Goal: Task Accomplishment & Management: Manage account settings

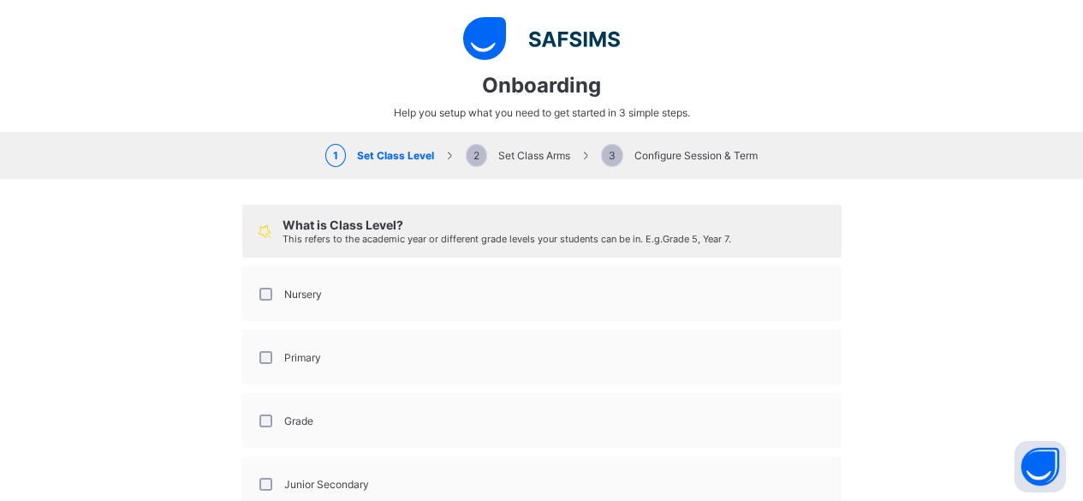
select select "**"
click at [258, 283] on div "Nursery" at bounding box center [289, 294] width 74 height 36
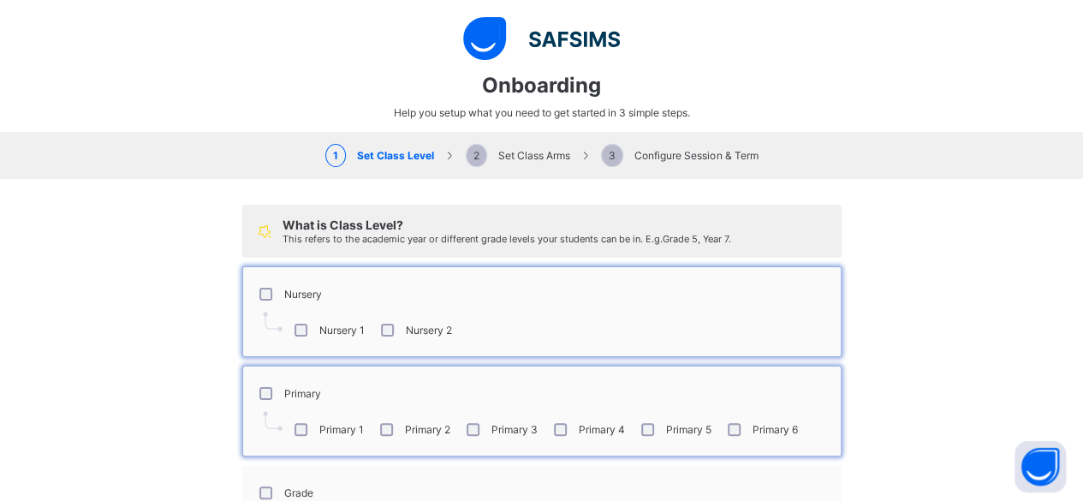
click at [199, 374] on div "What is Class Level? This refers to the academic year or different grade levels…" at bounding box center [541, 448] width 1083 height 538
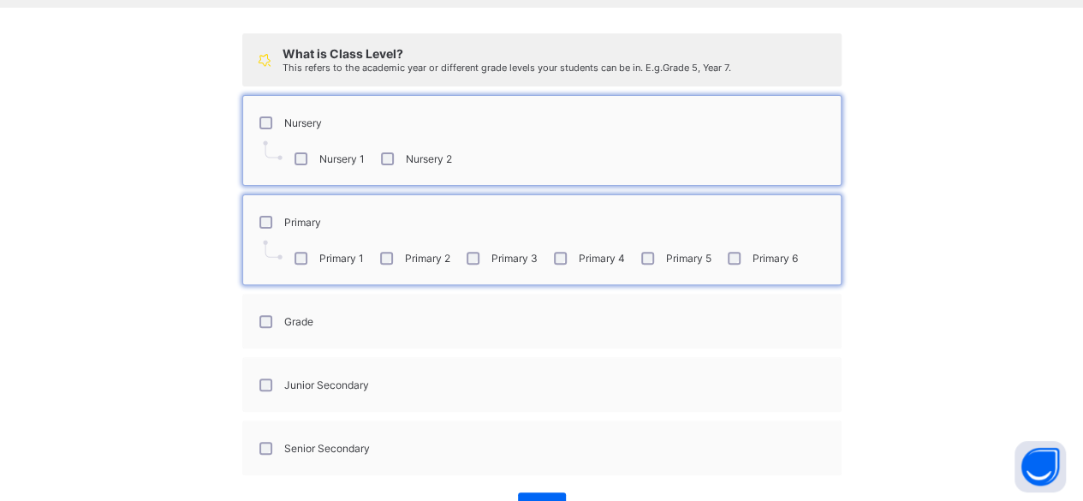
scroll to position [206, 0]
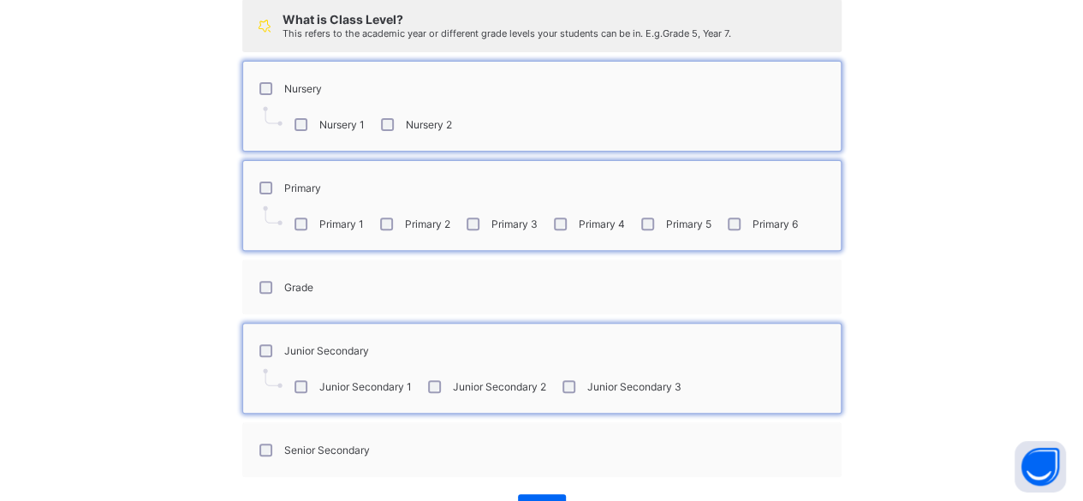
click at [150, 354] on div "What is Class Level? This refers to the academic year or different grade levels…" at bounding box center [541, 260] width 1083 height 574
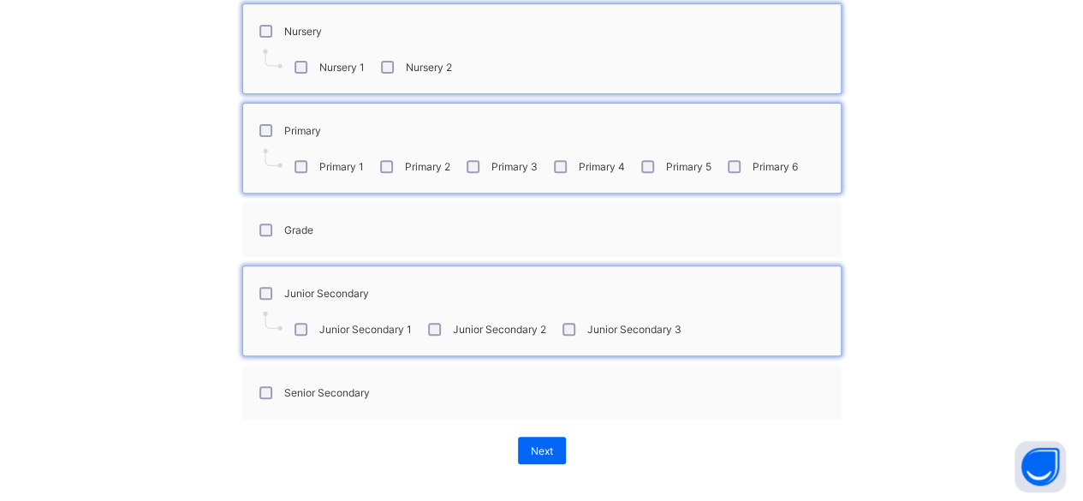
scroll to position [269, 0]
click at [548, 451] on div "Next" at bounding box center [542, 450] width 48 height 27
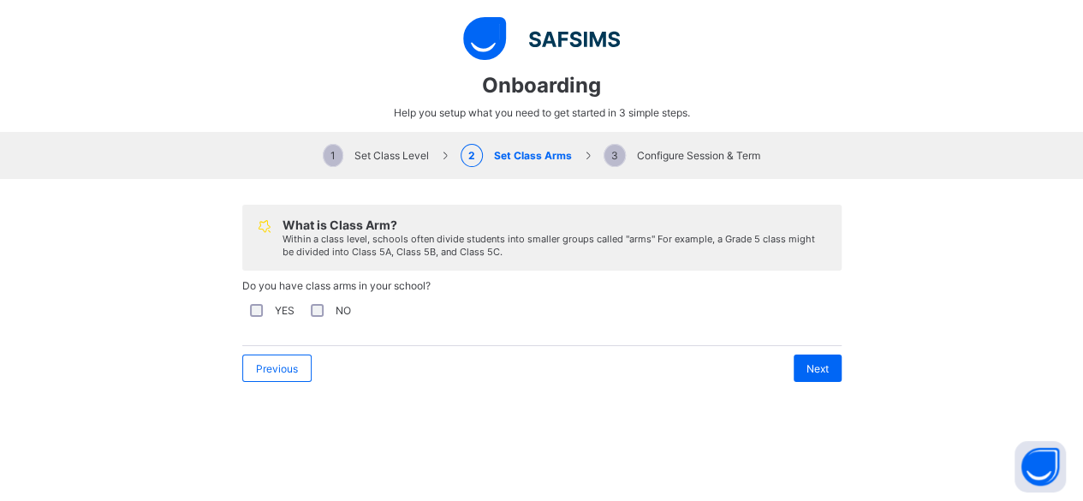
scroll to position [0, 0]
click at [815, 366] on span "Next" at bounding box center [818, 368] width 22 height 13
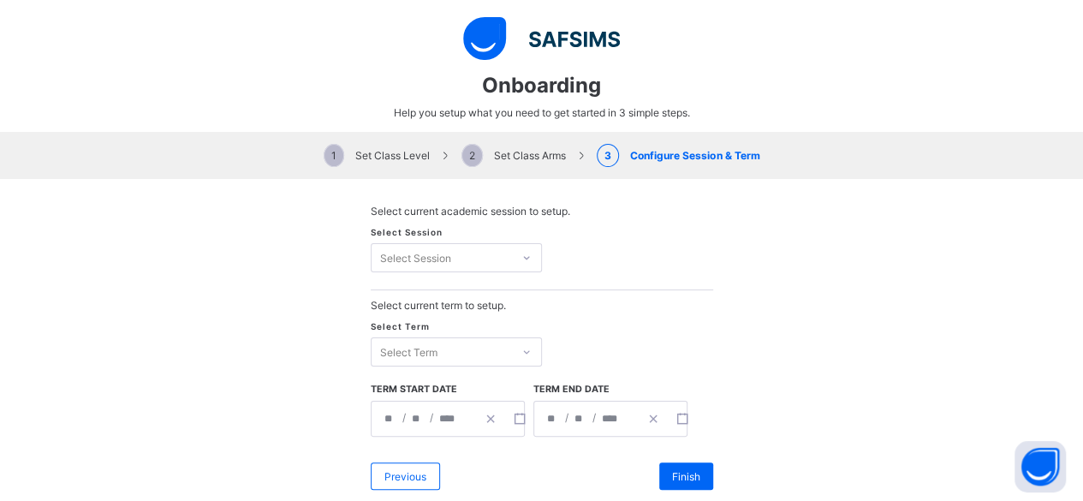
scroll to position [27, 0]
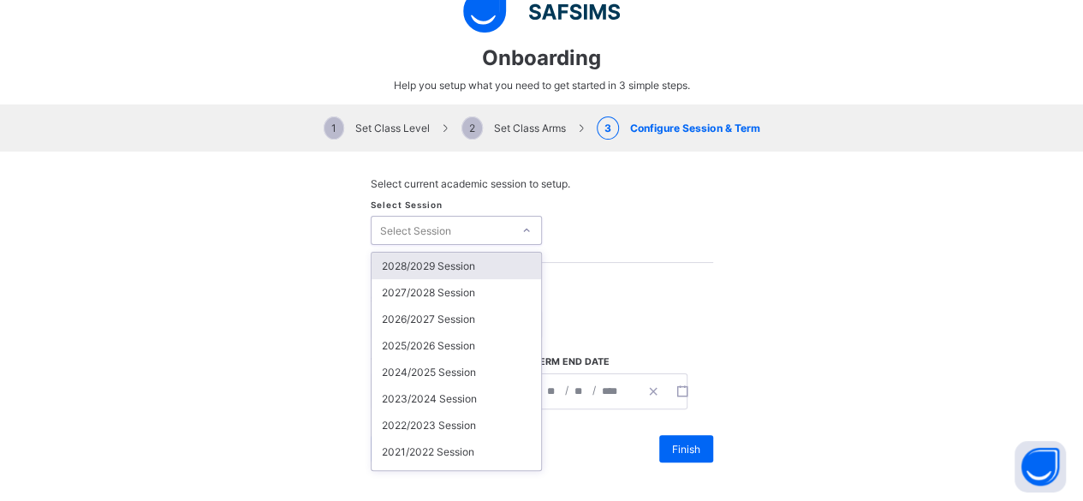
click at [517, 245] on div "option 2028/2029 Session focused, 1 of 24. 24 results available. Use Up and Dow…" at bounding box center [456, 230] width 171 height 29
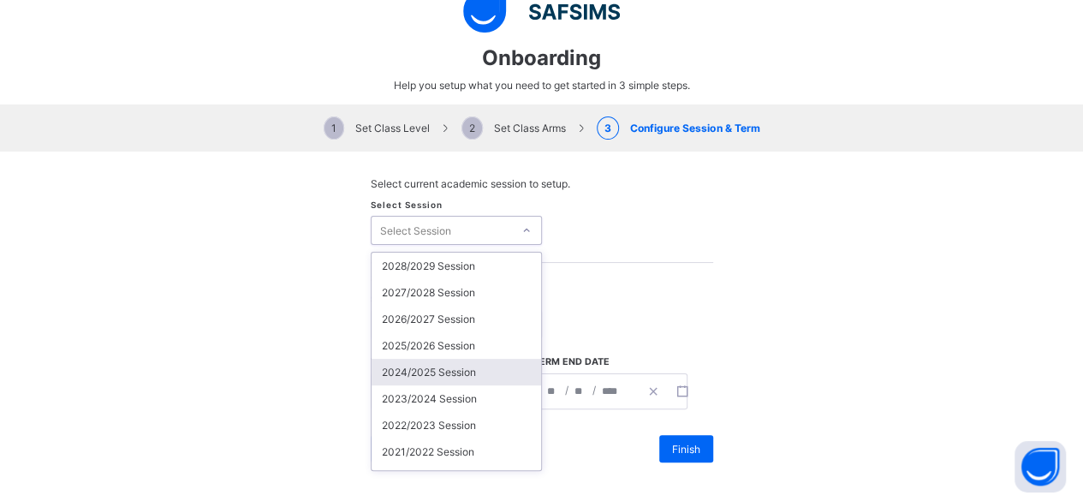
click at [427, 362] on div "2024/2025 Session" at bounding box center [457, 372] width 170 height 27
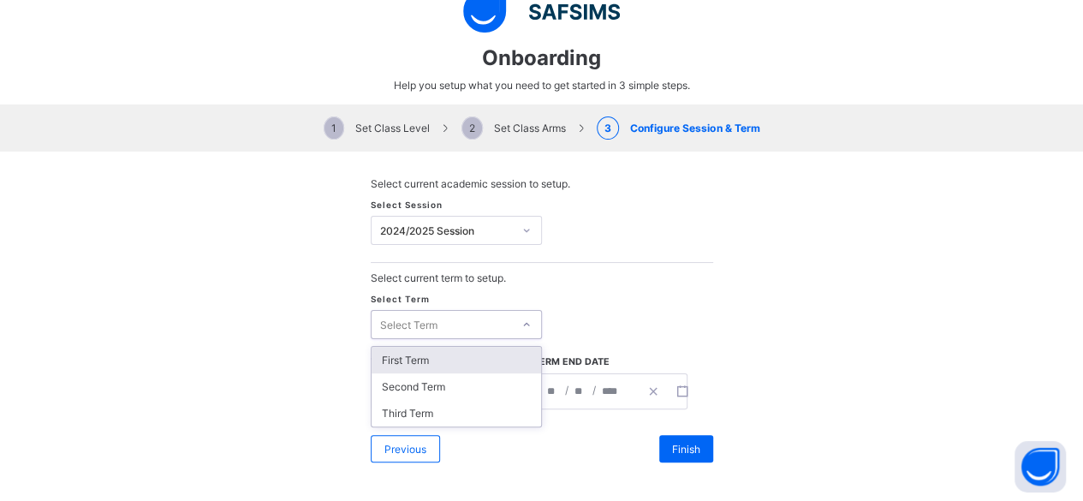
click at [521, 316] on icon at bounding box center [526, 324] width 10 height 17
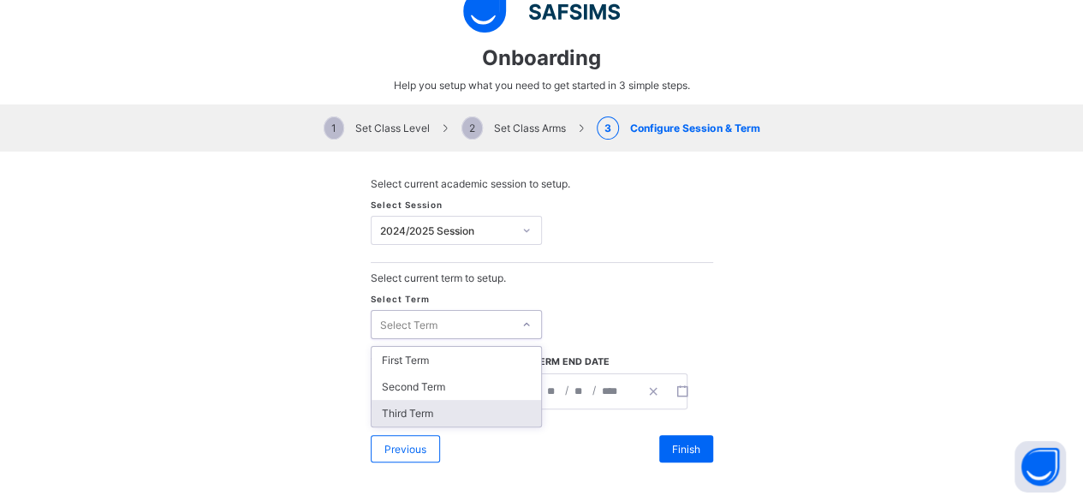
click at [438, 400] on div "Third Term" at bounding box center [457, 413] width 170 height 27
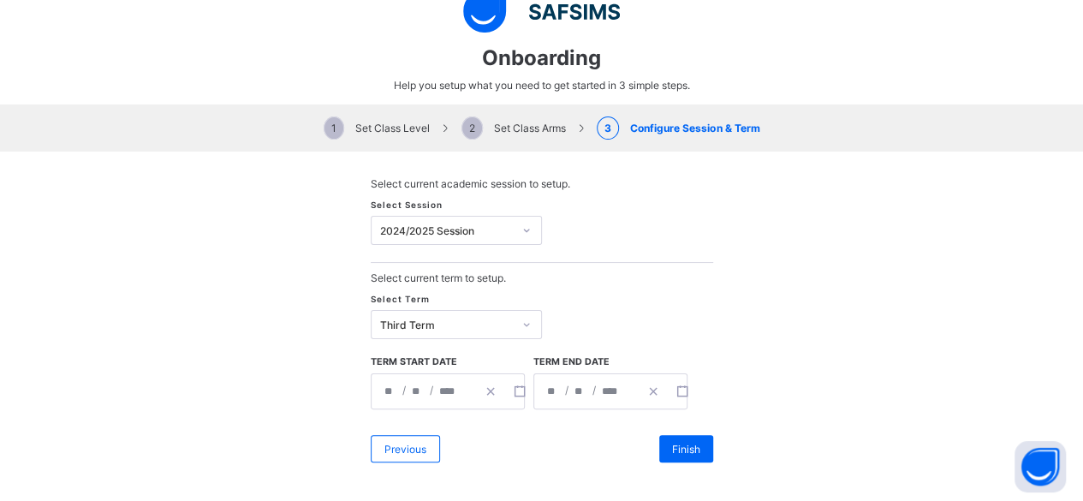
click at [514, 439] on div "Previous Finish" at bounding box center [542, 448] width 343 height 45
click at [672, 448] on span "Finish" at bounding box center [686, 449] width 28 height 13
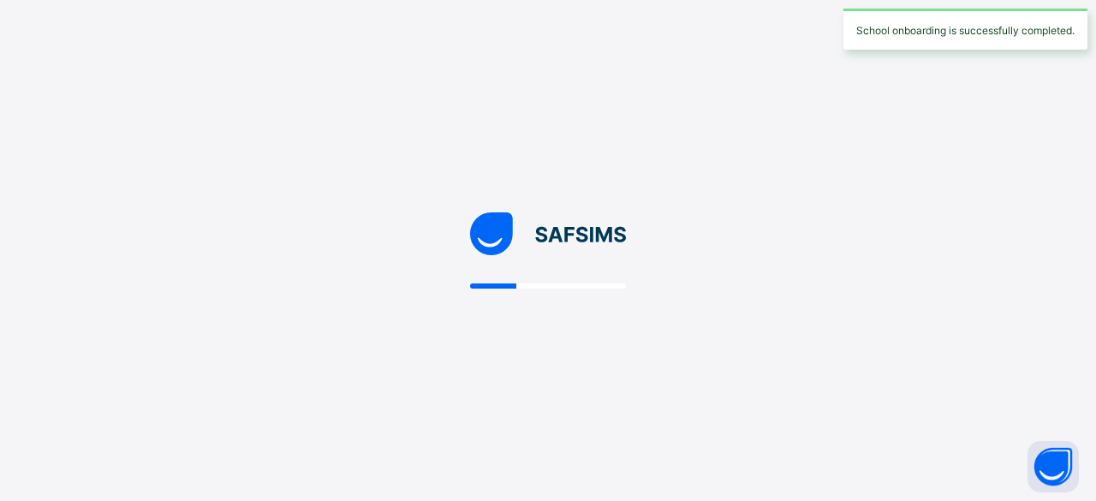
select select "**"
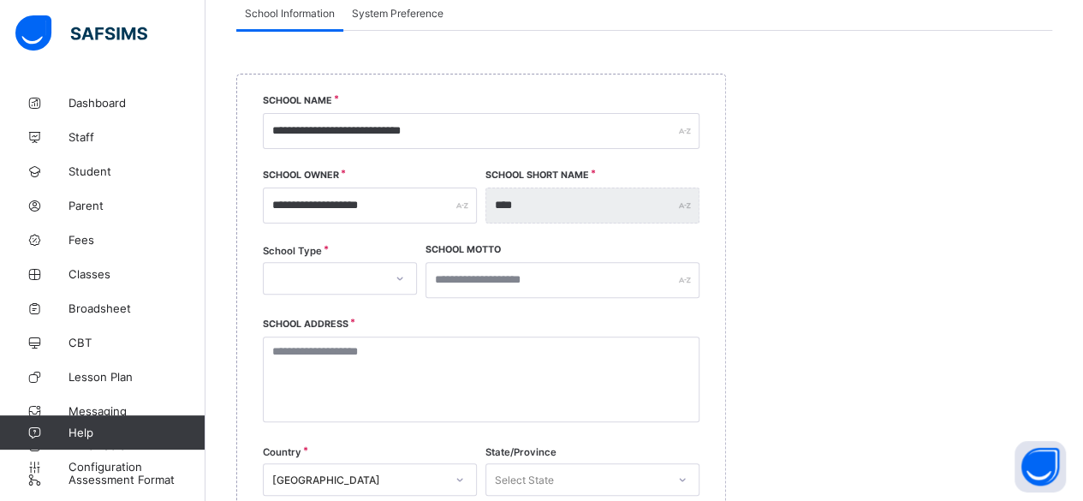
scroll to position [206, 0]
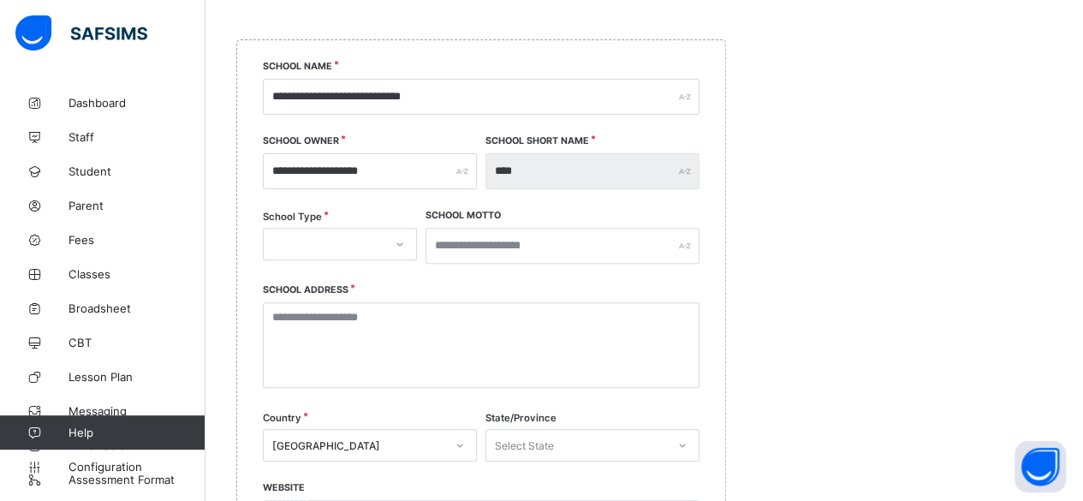
click at [403, 244] on icon at bounding box center [400, 243] width 10 height 17
click at [362, 275] on div "PRIVATE" at bounding box center [340, 281] width 152 height 27
click at [492, 250] on input "text" at bounding box center [563, 246] width 274 height 36
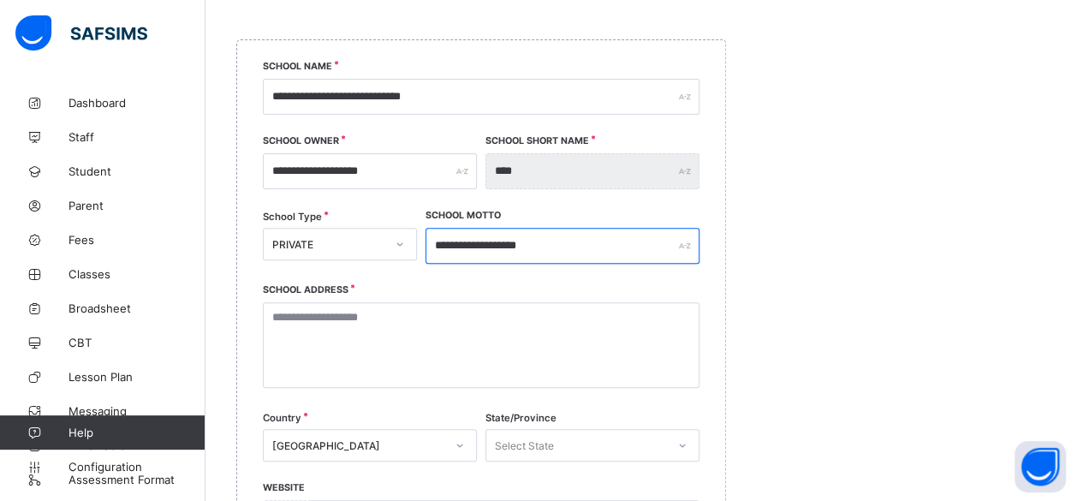
type input "**********"
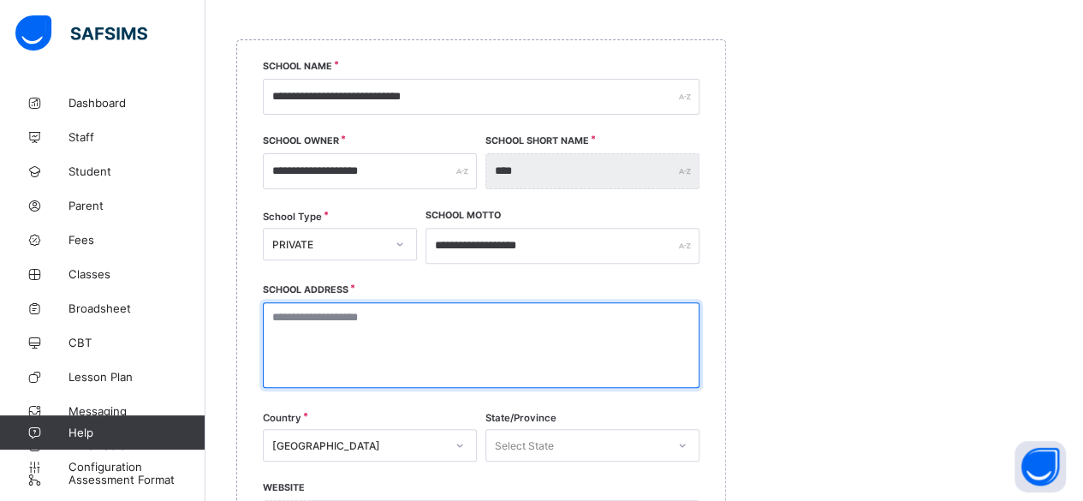
click at [369, 331] on textarea at bounding box center [481, 345] width 437 height 86
type textarea "*"
type textarea "**********"
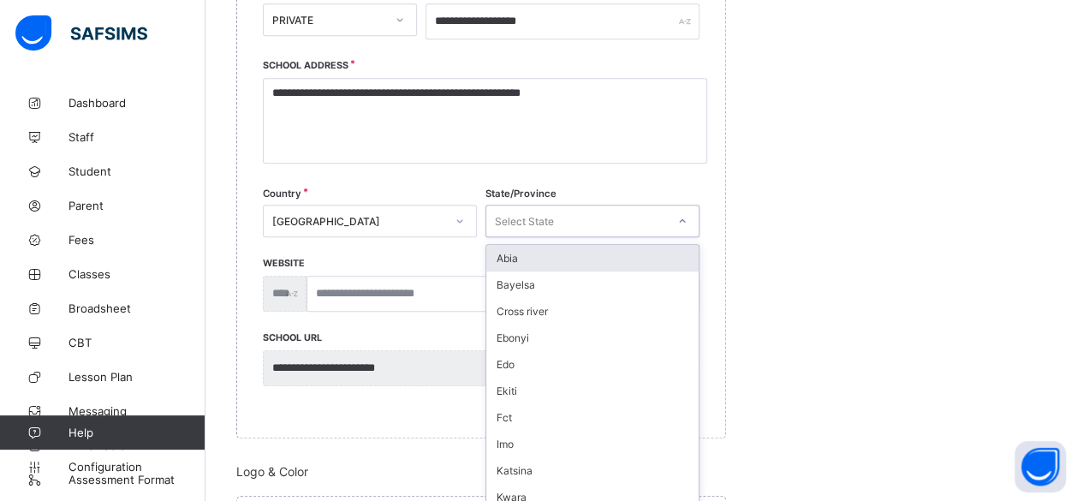
scroll to position [436, 0]
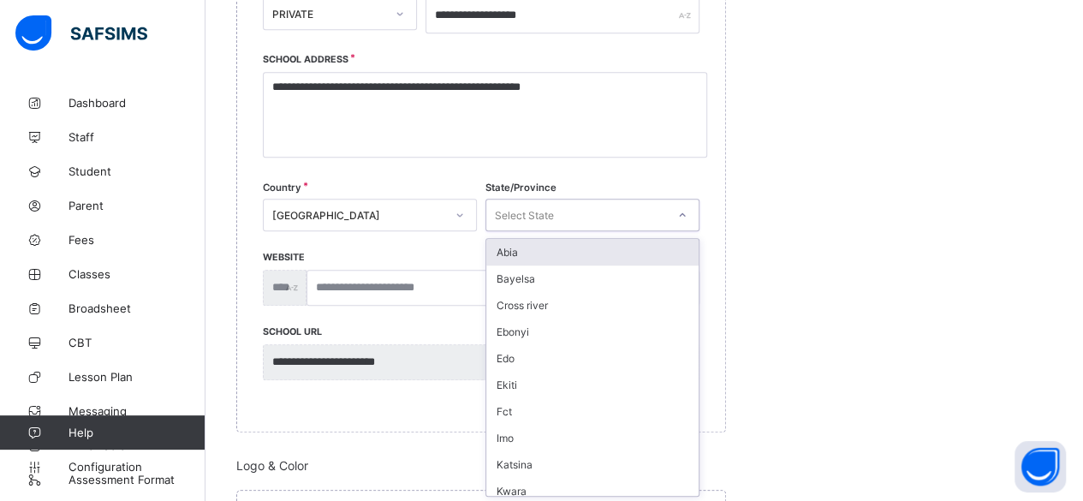
click at [539, 231] on div "option Abia focused, 1 of 37. 37 results available. Use Up and Down to choose o…" at bounding box center [593, 215] width 214 height 33
type input "**"
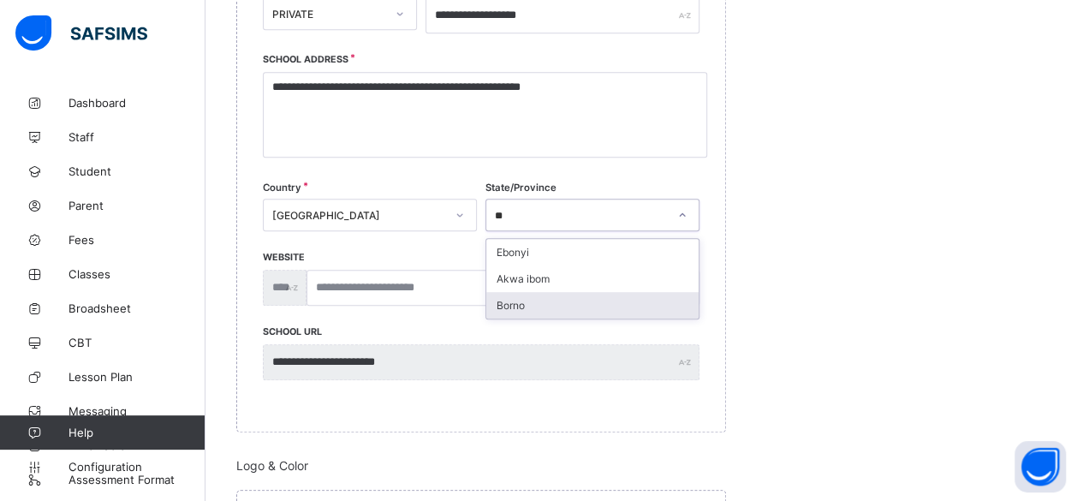
click at [528, 297] on div "Borno" at bounding box center [592, 305] width 212 height 27
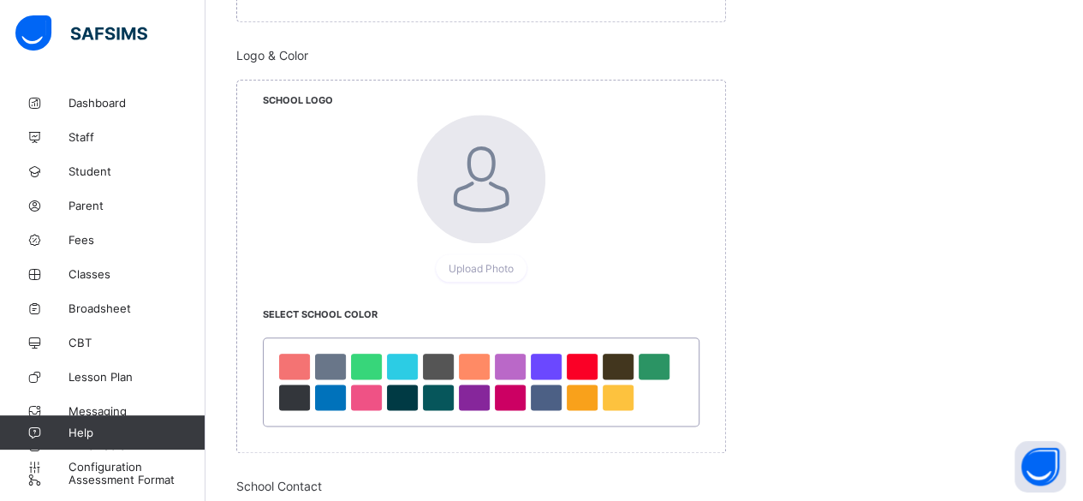
scroll to position [847, 0]
click at [491, 265] on span "Upload Photo" at bounding box center [481, 267] width 65 height 13
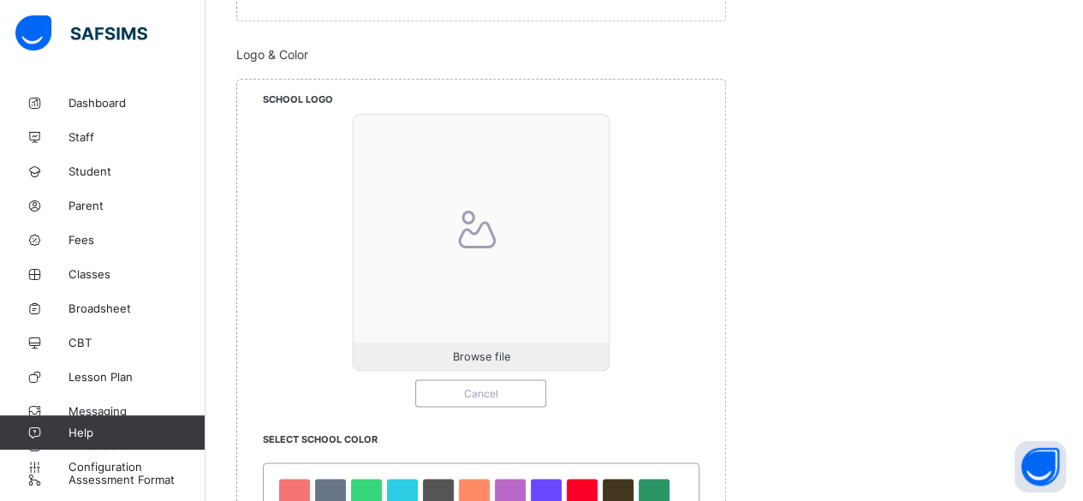
click at [491, 265] on div at bounding box center [481, 242] width 255 height 255
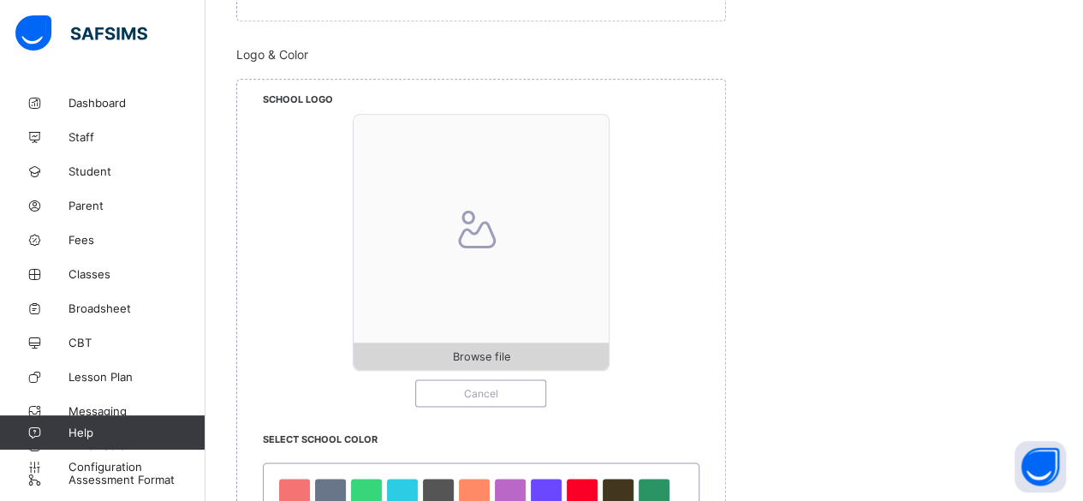
click at [482, 354] on span "Browse file" at bounding box center [480, 356] width 57 height 13
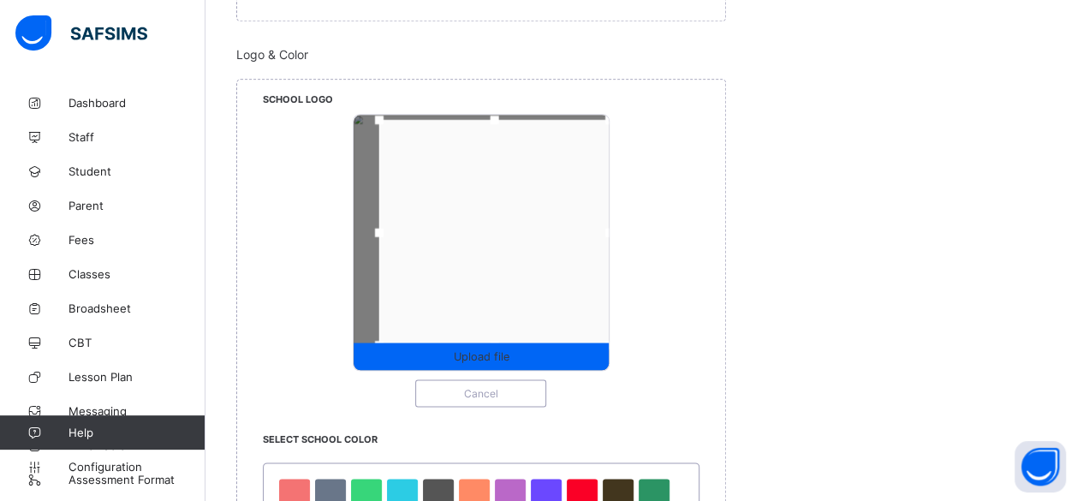
drag, startPoint x: 589, startPoint y: 134, endPoint x: 621, endPoint y: 114, distance: 37.8
click at [621, 114] on div "Upload file Cancel" at bounding box center [481, 260] width 437 height 293
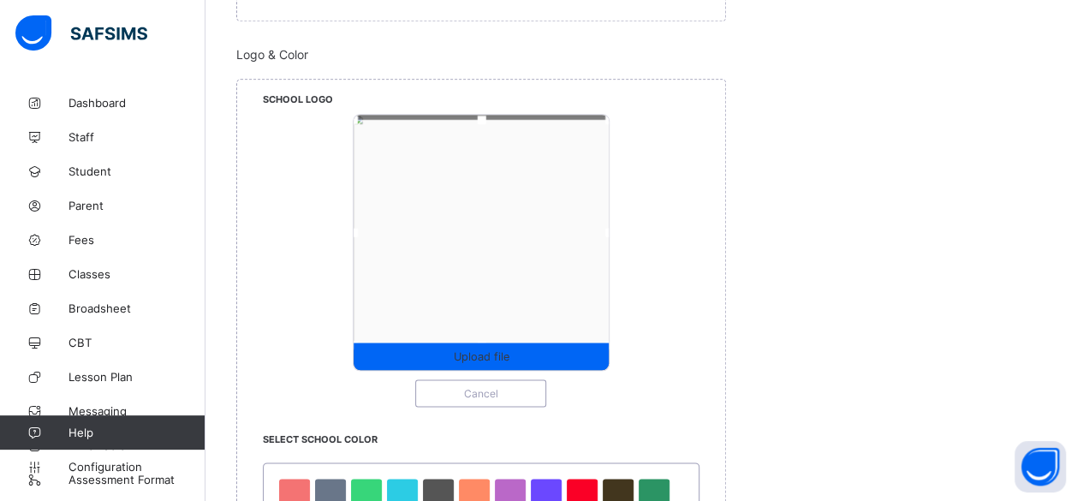
drag, startPoint x: 385, startPoint y: 116, endPoint x: 354, endPoint y: 116, distance: 30.8
click at [354, 116] on div "Upload file Cancel" at bounding box center [481, 260] width 437 height 293
drag, startPoint x: 488, startPoint y: 114, endPoint x: 487, endPoint y: 102, distance: 12.0
click at [487, 102] on div "School Logo Upload file Cancel" at bounding box center [481, 256] width 488 height 353
click at [486, 156] on div at bounding box center [482, 230] width 256 height 230
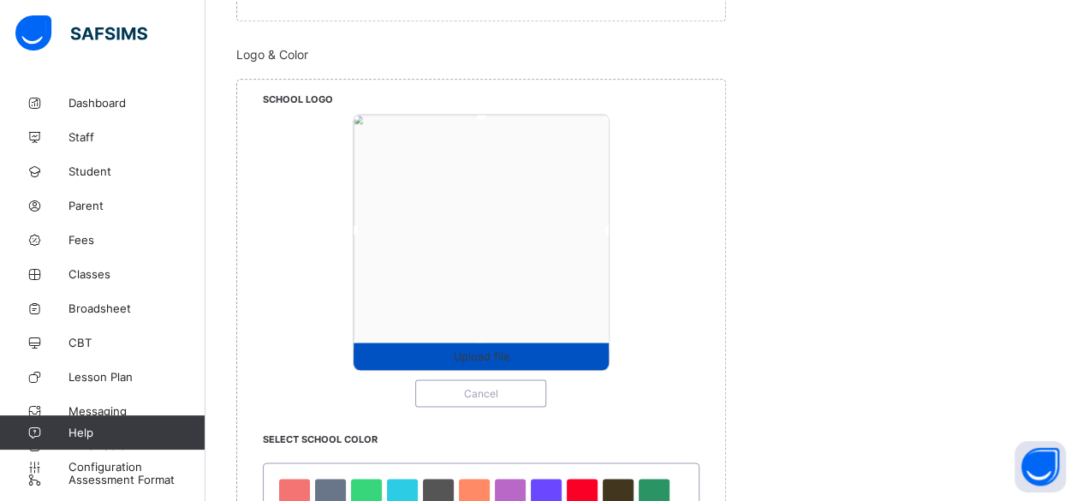
click at [488, 351] on span "Upload file" at bounding box center [481, 356] width 56 height 13
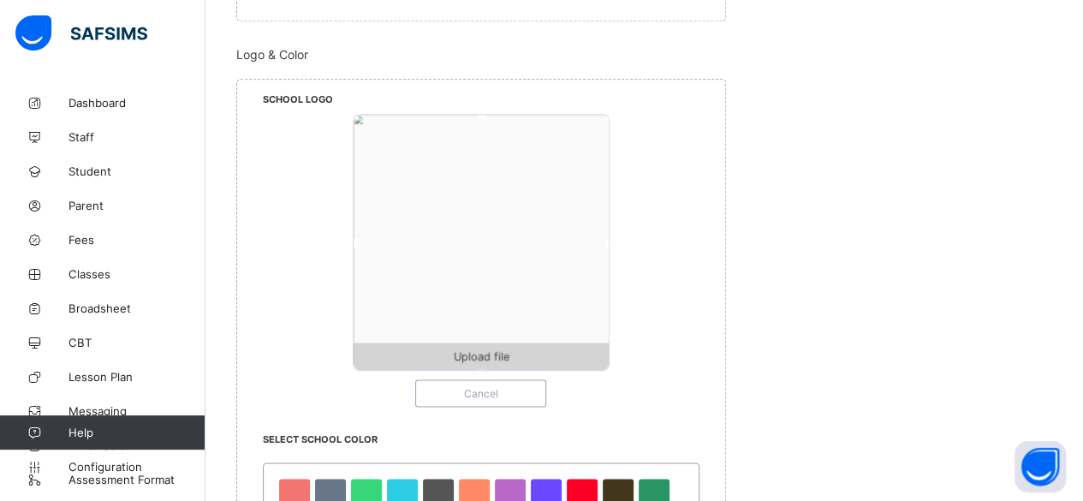
drag, startPoint x: 486, startPoint y: 335, endPoint x: 485, endPoint y: 366, distance: 30.8
click at [485, 366] on div "Upload file" at bounding box center [481, 242] width 257 height 257
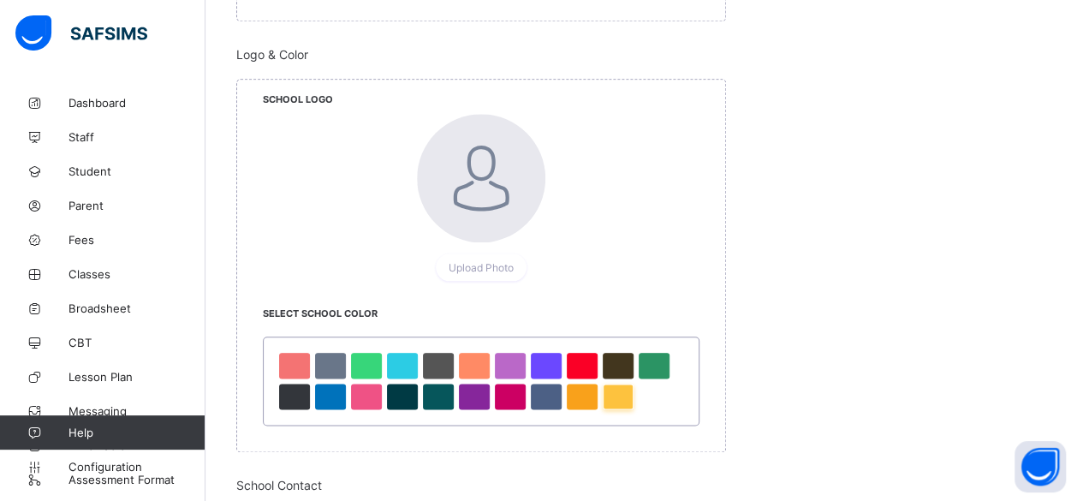
click at [618, 389] on div at bounding box center [618, 397] width 31 height 26
click at [538, 389] on div at bounding box center [546, 397] width 31 height 26
click at [615, 396] on div at bounding box center [618, 397] width 31 height 26
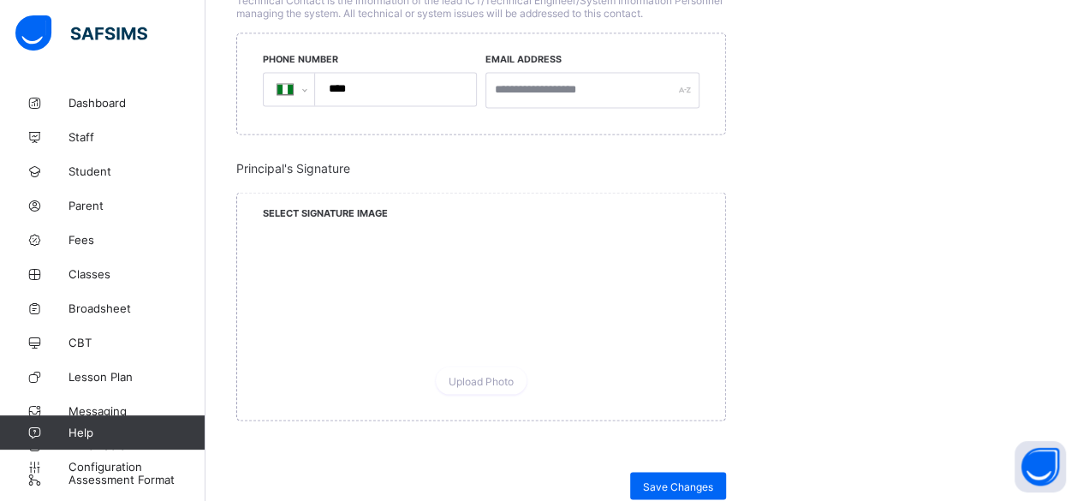
scroll to position [1522, 0]
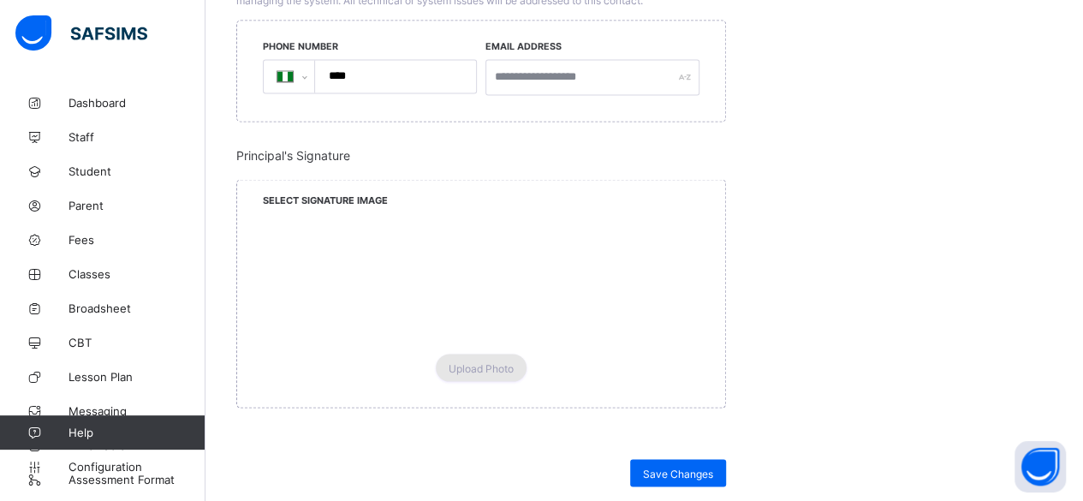
click at [490, 361] on span "Upload Photo" at bounding box center [481, 367] width 65 height 13
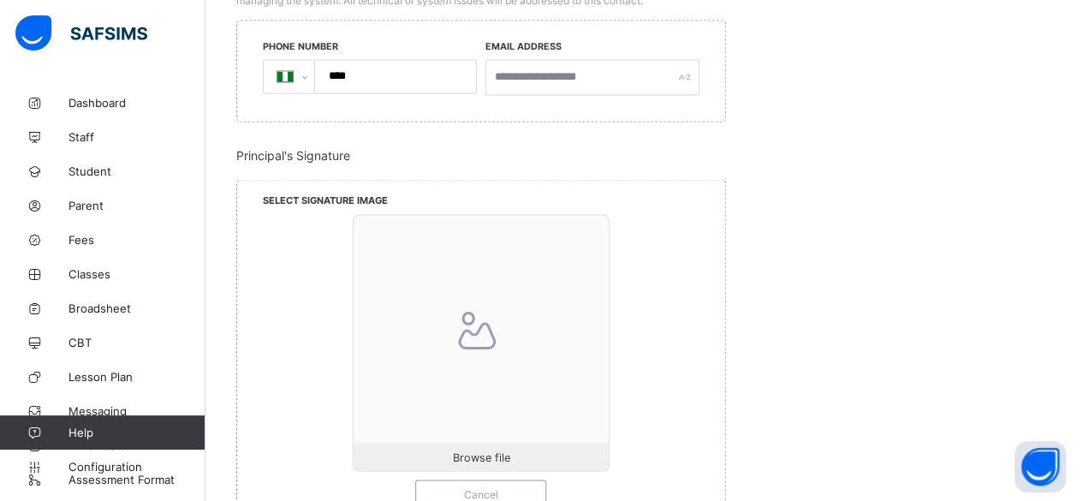
click at [486, 337] on icon at bounding box center [477, 329] width 58 height 51
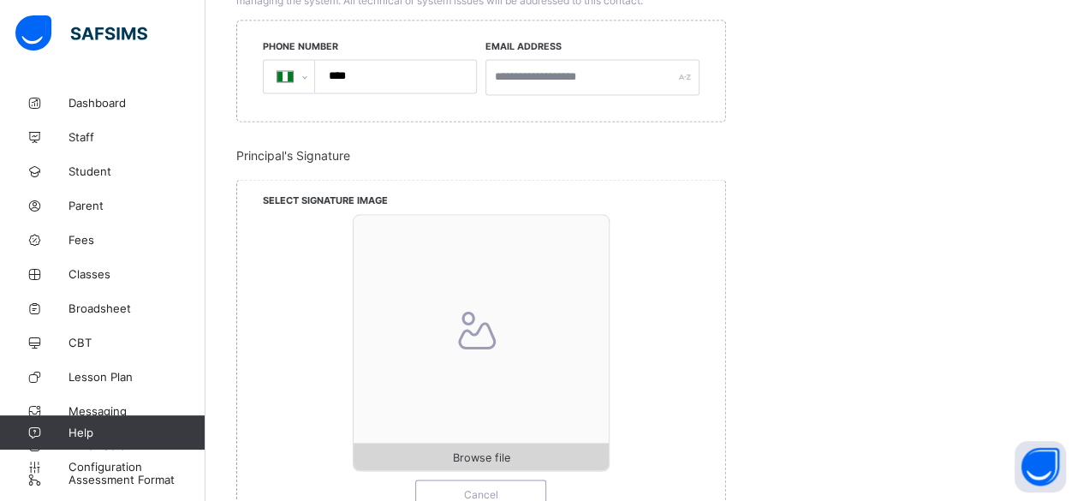
click at [488, 450] on span "Browse file" at bounding box center [480, 456] width 57 height 13
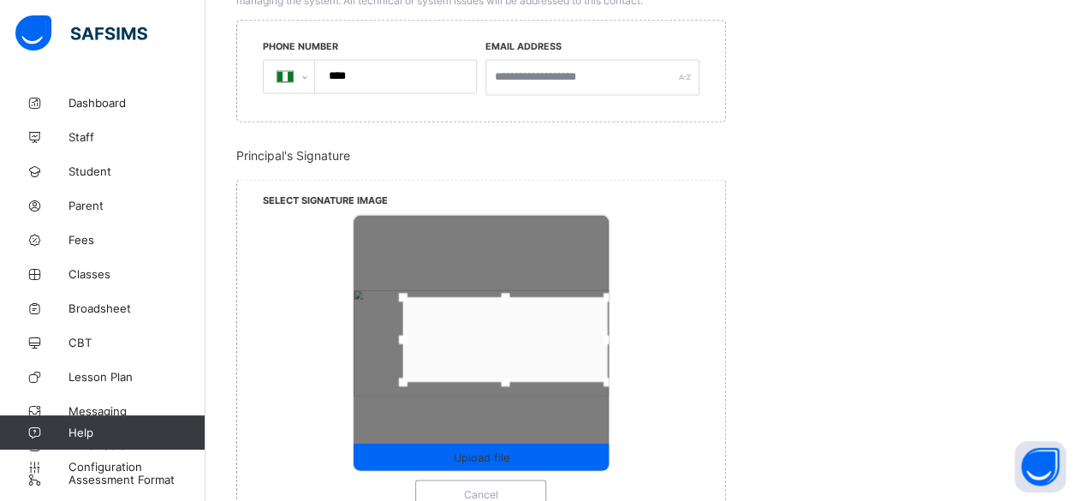
drag, startPoint x: 542, startPoint y: 347, endPoint x: 565, endPoint y: 343, distance: 23.5
click at [565, 343] on div at bounding box center [505, 339] width 205 height 85
drag, startPoint x: 509, startPoint y: 287, endPoint x: 507, endPoint y: 270, distance: 17.3
click at [507, 277] on div at bounding box center [505, 290] width 26 height 26
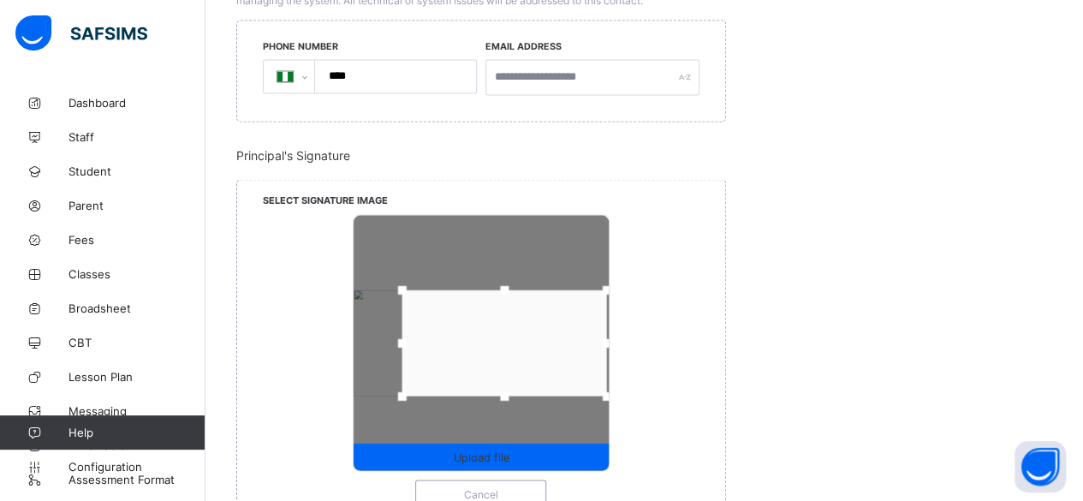
drag, startPoint x: 507, startPoint y: 371, endPoint x: 507, endPoint y: 398, distance: 27.4
click at [507, 398] on div at bounding box center [481, 342] width 255 height 255
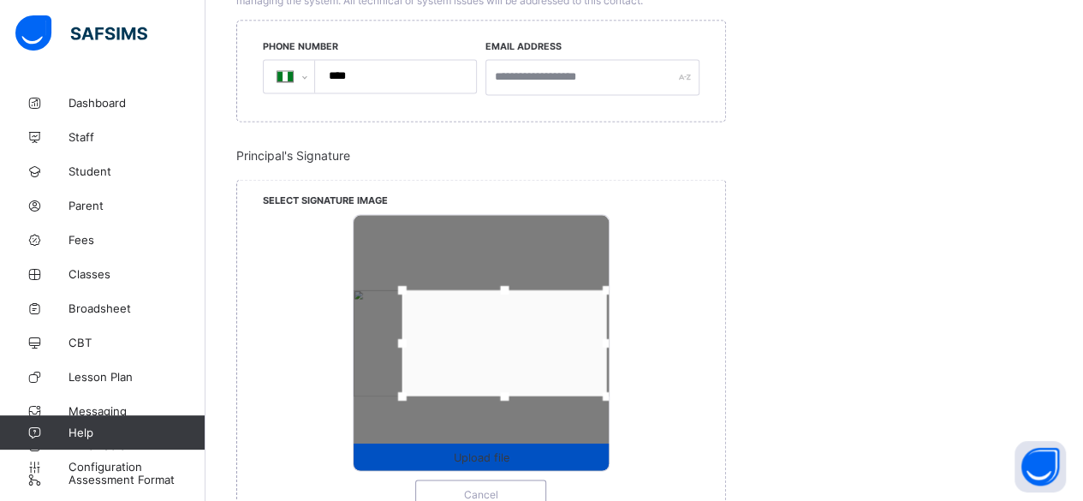
click at [545, 450] on span "Upload file" at bounding box center [481, 456] width 255 height 13
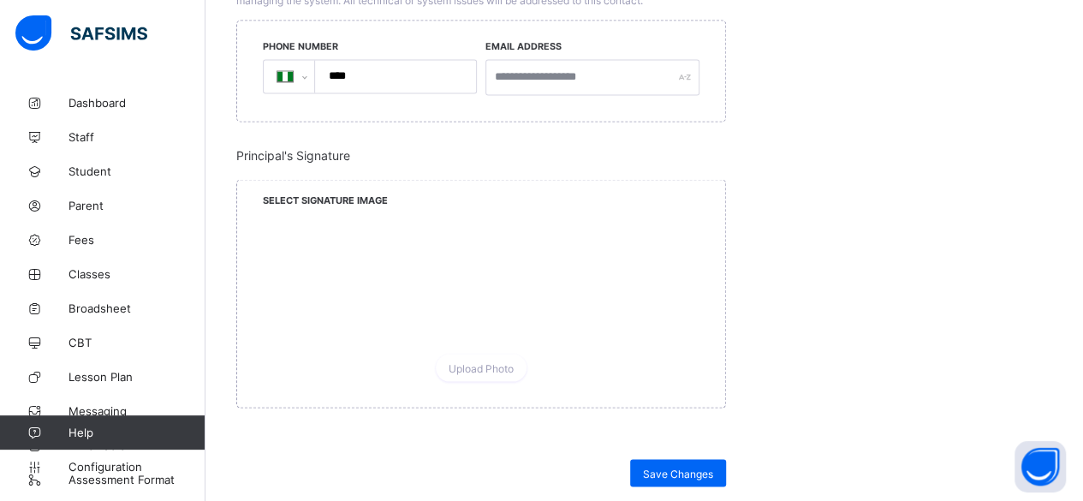
scroll to position [1693, 0]
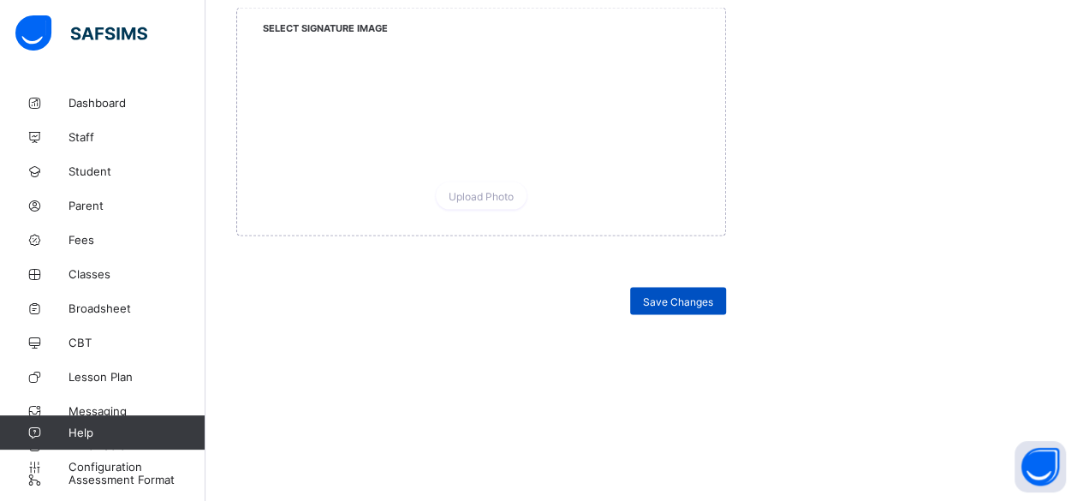
click at [685, 296] on div "Save Changes" at bounding box center [678, 301] width 96 height 27
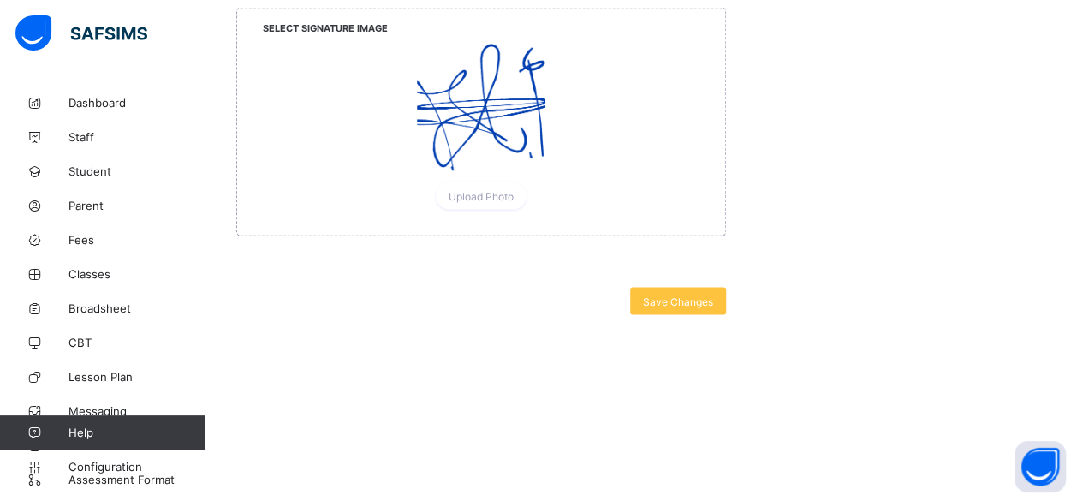
scroll to position [1692, 0]
click at [485, 191] on span "Upload Photo" at bounding box center [481, 197] width 65 height 13
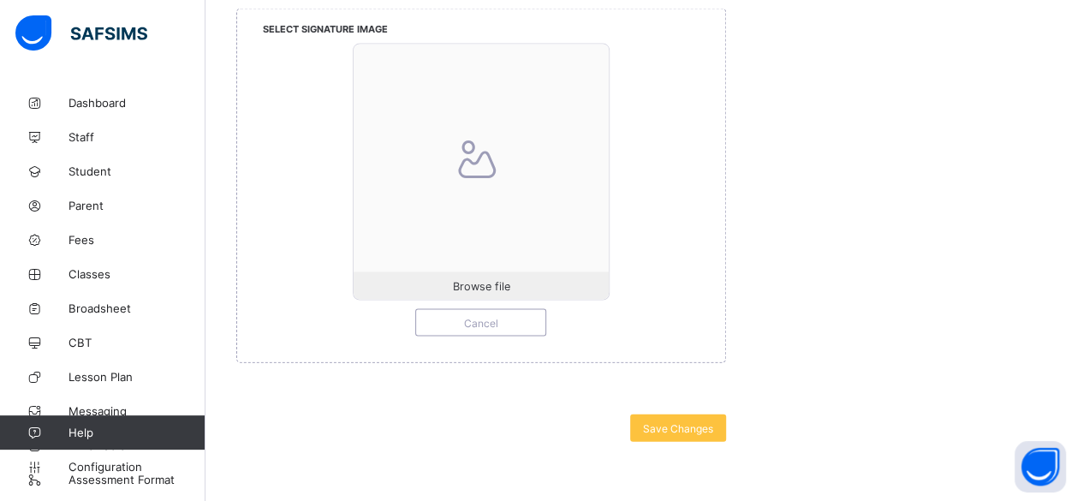
click at [485, 186] on div at bounding box center [481, 172] width 255 height 255
click at [492, 280] on span "Browse file" at bounding box center [480, 286] width 57 height 13
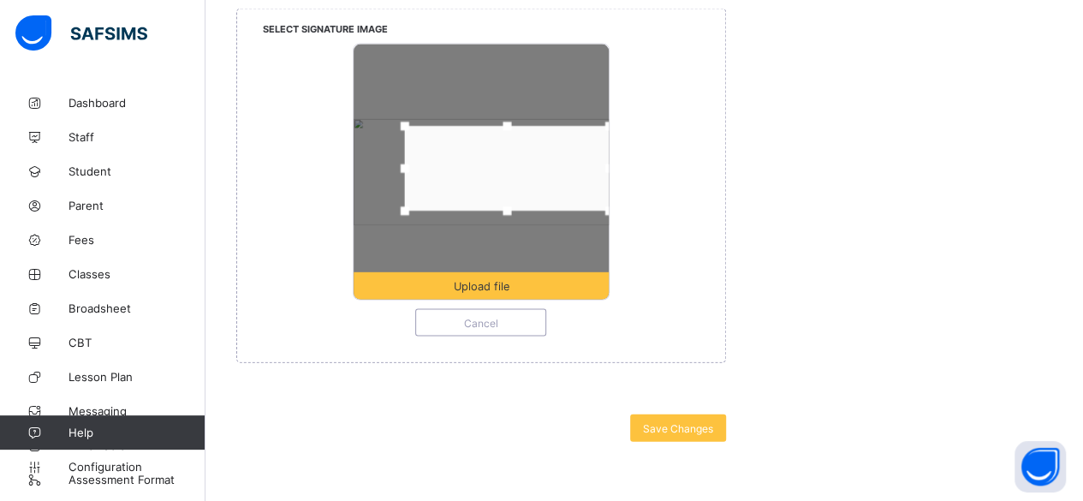
drag, startPoint x: 452, startPoint y: 170, endPoint x: 509, endPoint y: 167, distance: 56.6
click at [509, 167] on div at bounding box center [507, 169] width 205 height 85
drag, startPoint x: 516, startPoint y: 116, endPoint x: 518, endPoint y: 107, distance: 8.7
click at [518, 107] on div at bounding box center [507, 119] width 26 height 26
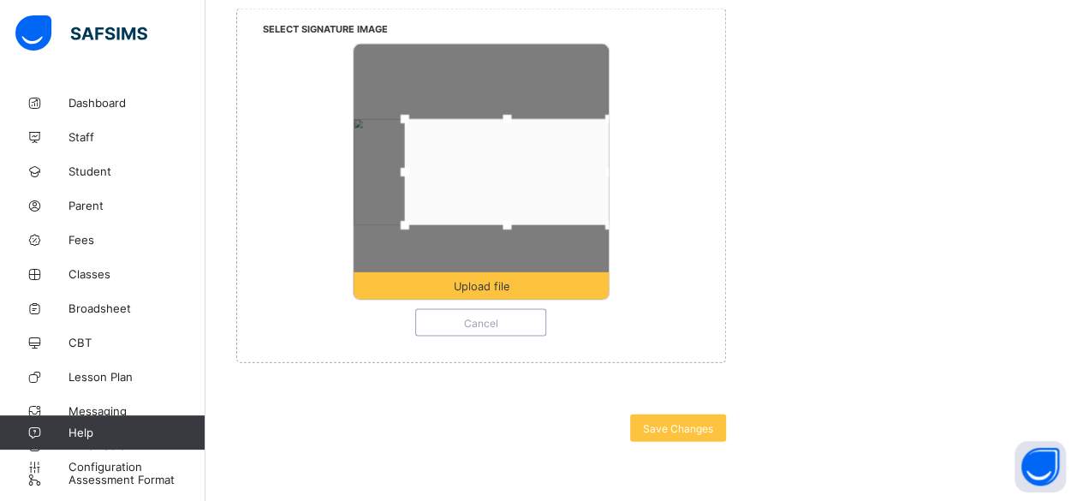
drag, startPoint x: 510, startPoint y: 203, endPoint x: 511, endPoint y: 229, distance: 26.6
click at [511, 229] on div at bounding box center [481, 172] width 255 height 255
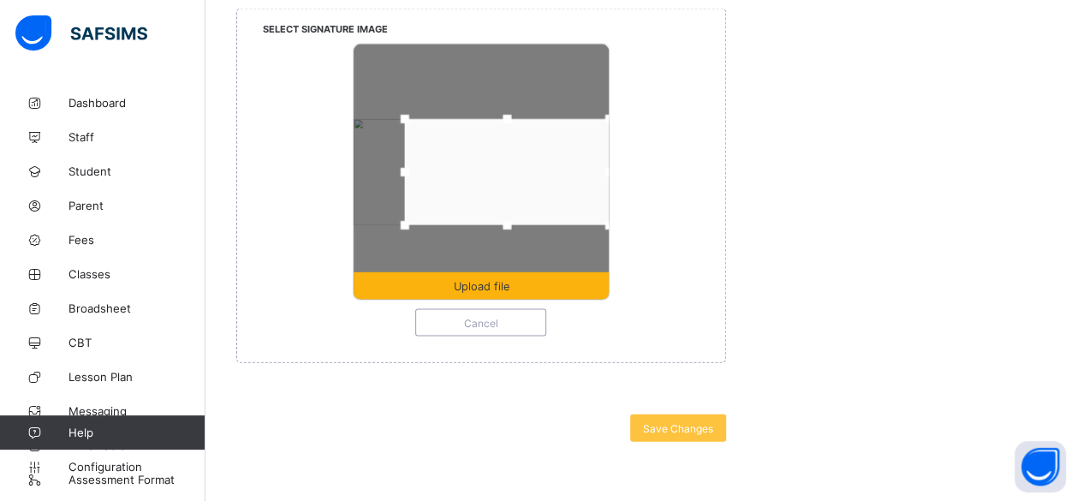
click at [554, 281] on span "Upload file" at bounding box center [481, 286] width 255 height 13
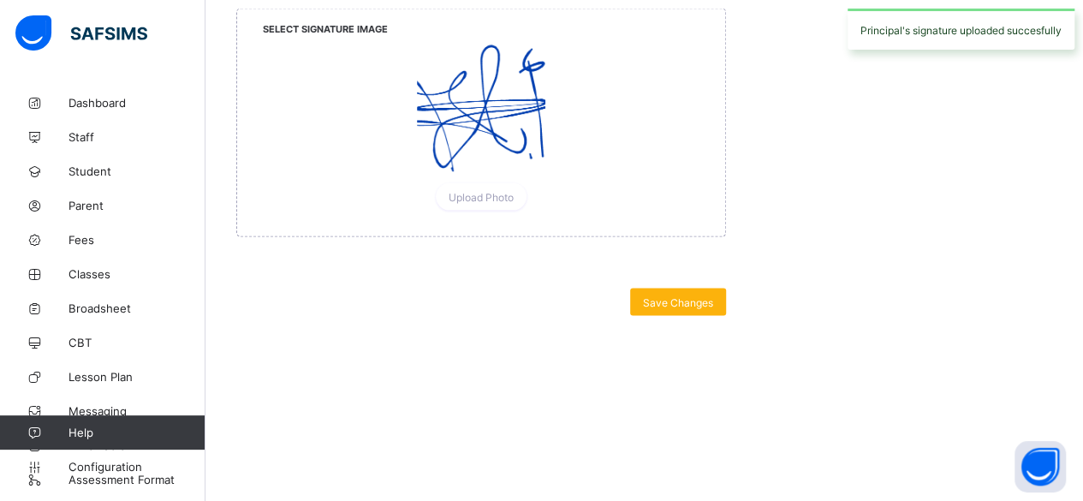
click at [680, 296] on span "Save Changes" at bounding box center [678, 302] width 70 height 13
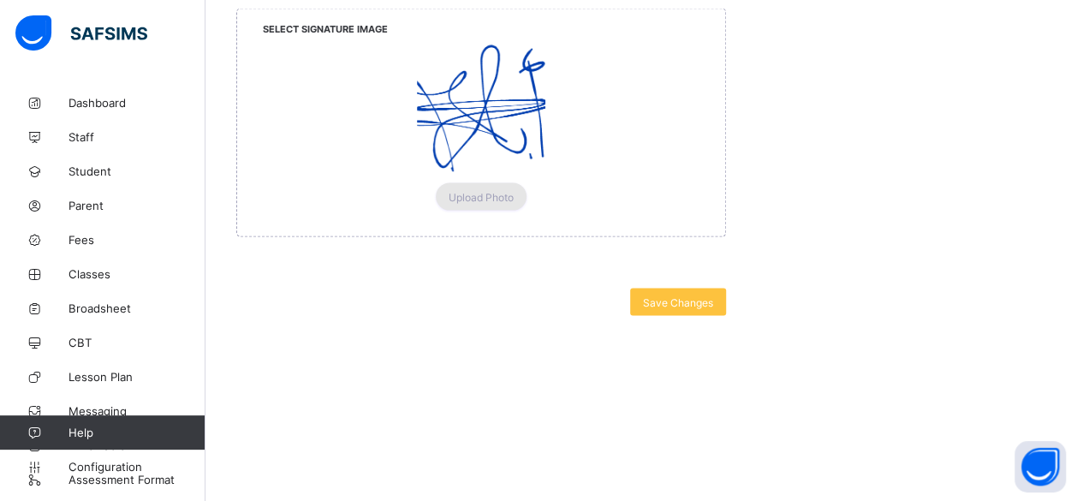
click at [497, 191] on span "Upload Photo" at bounding box center [481, 197] width 65 height 13
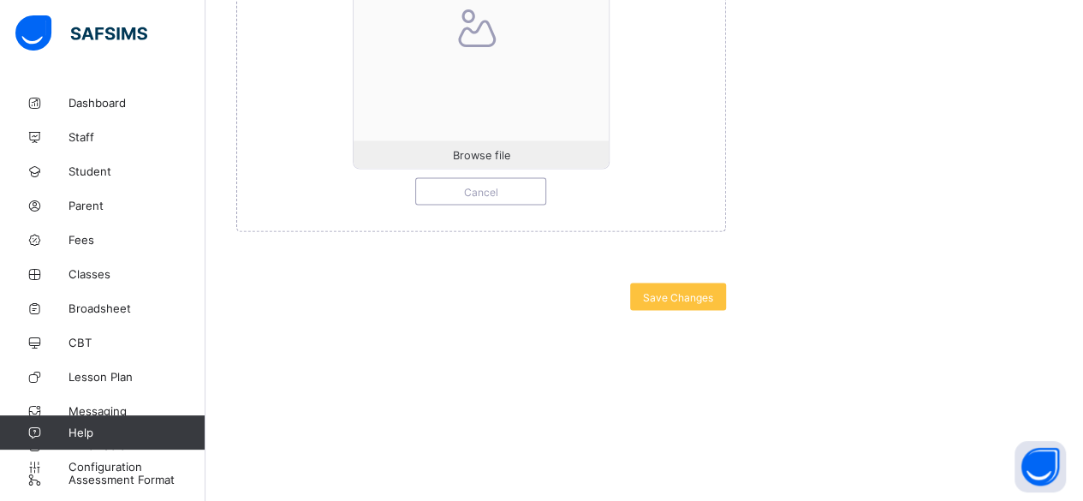
click at [497, 169] on div at bounding box center [481, 41] width 255 height 255
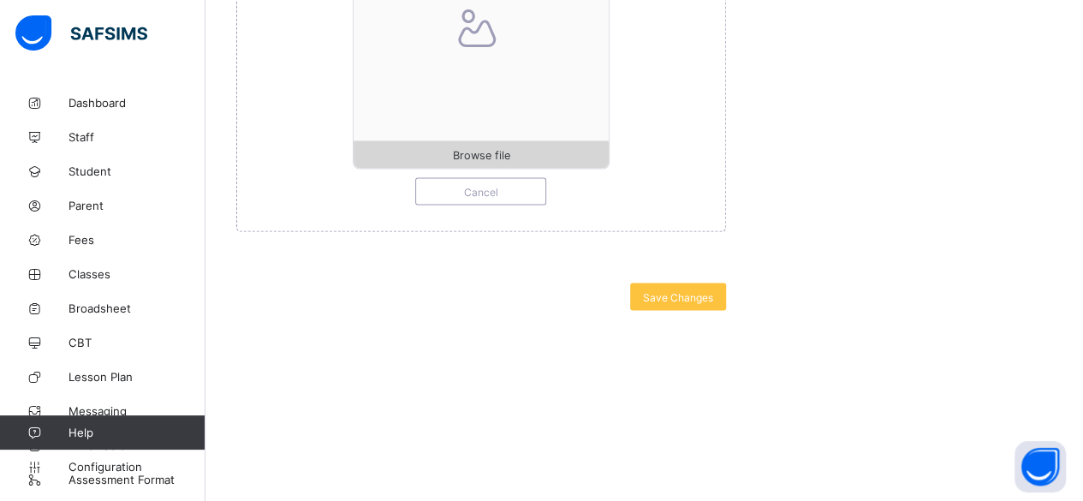
click at [485, 162] on span "Browse file" at bounding box center [480, 155] width 57 height 13
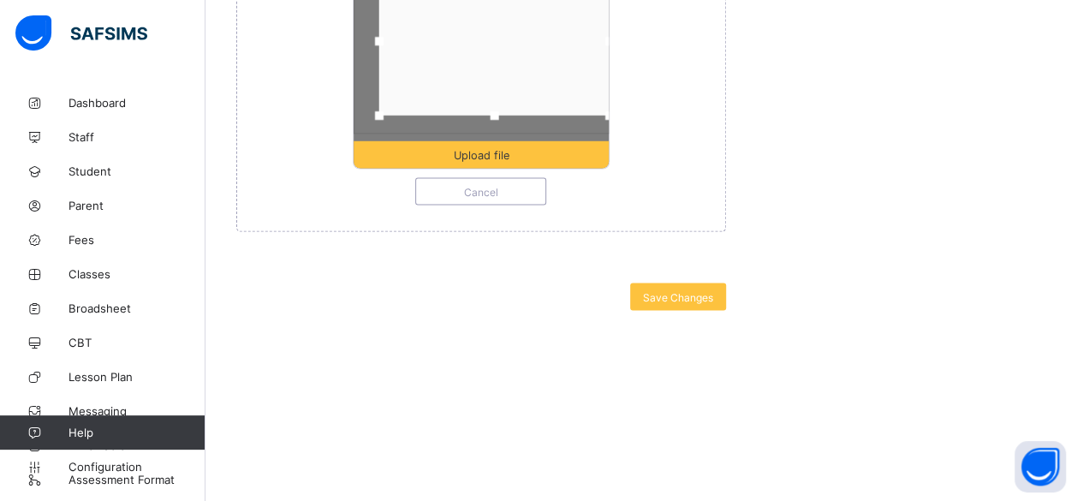
drag, startPoint x: 589, startPoint y: 164, endPoint x: 617, endPoint y: 167, distance: 28.5
click at [617, 167] on div "Upload file Cancel" at bounding box center [481, 59] width 437 height 293
drag, startPoint x: 500, startPoint y: 89, endPoint x: 497, endPoint y: 68, distance: 21.6
drag, startPoint x: 502, startPoint y: 235, endPoint x: 500, endPoint y: 261, distance: 25.7
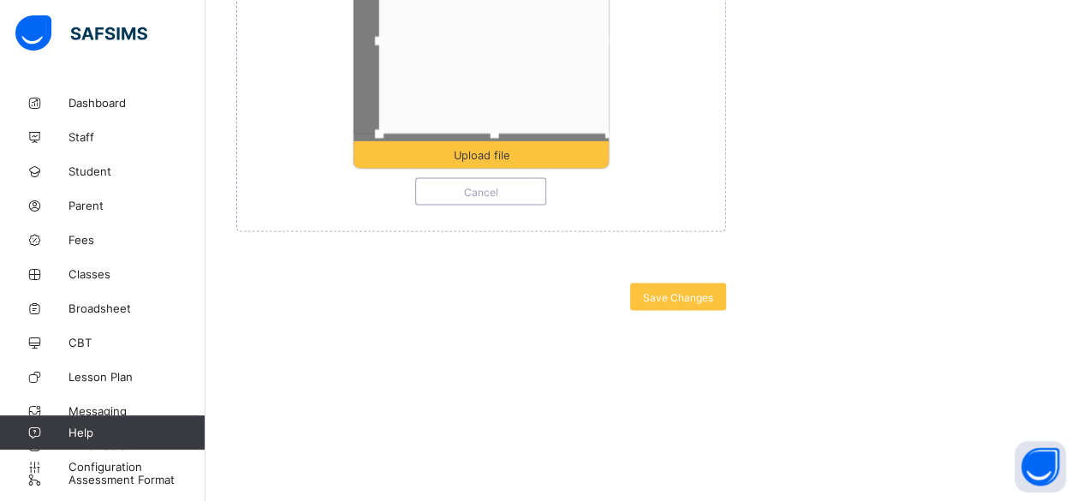
click at [500, 147] on div at bounding box center [494, 135] width 26 height 26
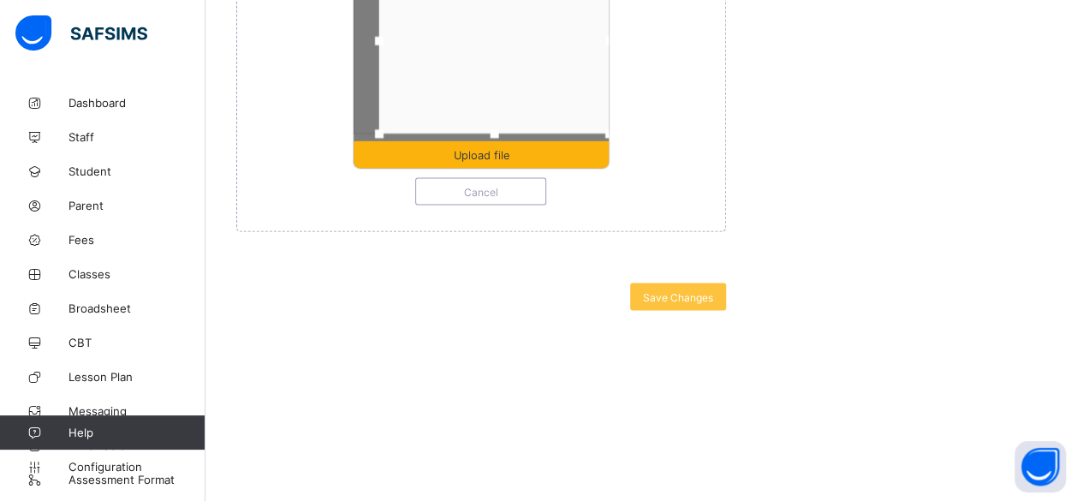
click at [501, 162] on span "Upload file" at bounding box center [481, 155] width 56 height 13
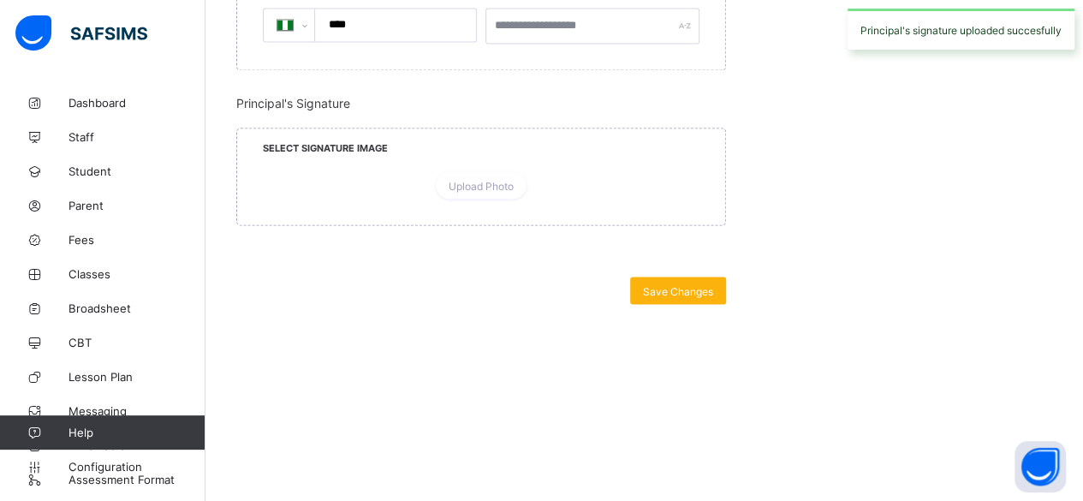
click at [680, 293] on span "Save Changes" at bounding box center [678, 290] width 70 height 13
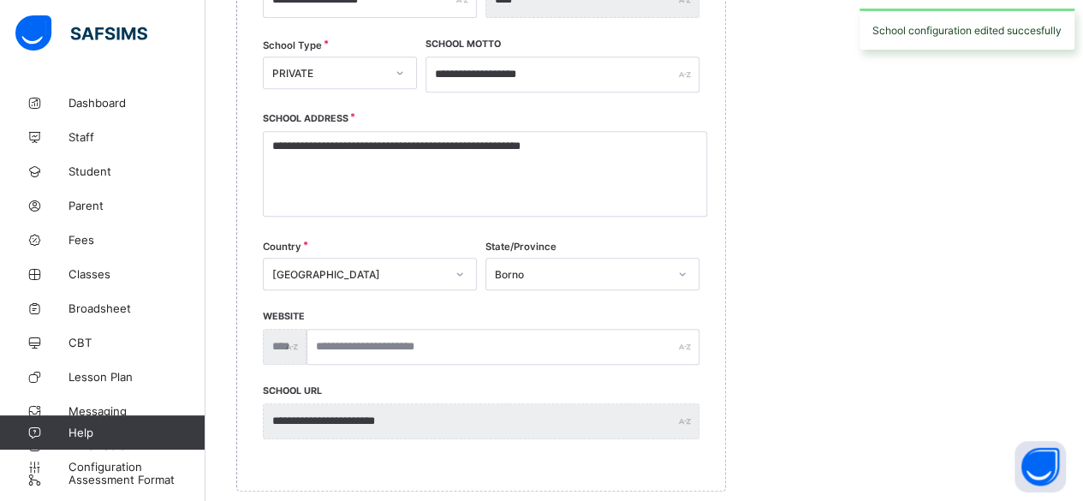
scroll to position [0, 0]
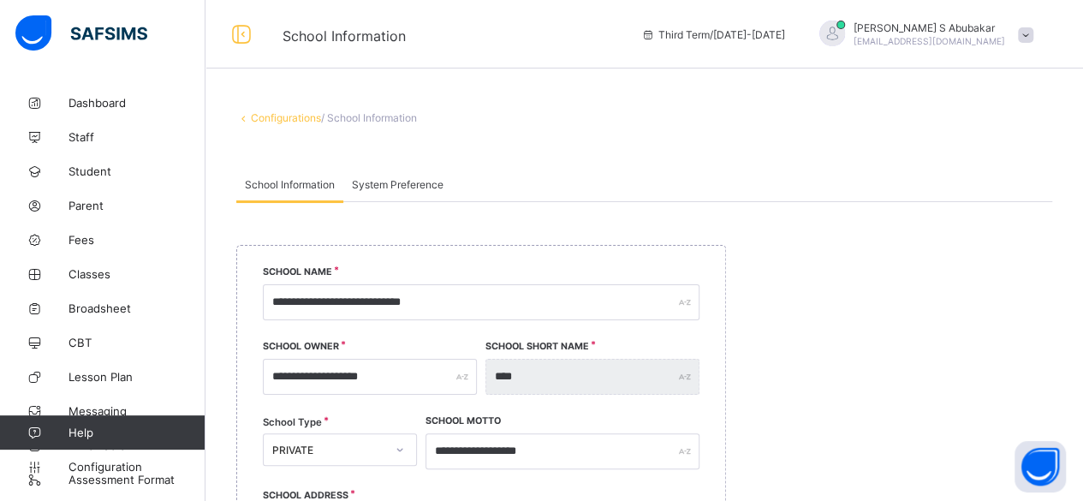
click at [393, 184] on span "System Preference" at bounding box center [398, 184] width 92 height 13
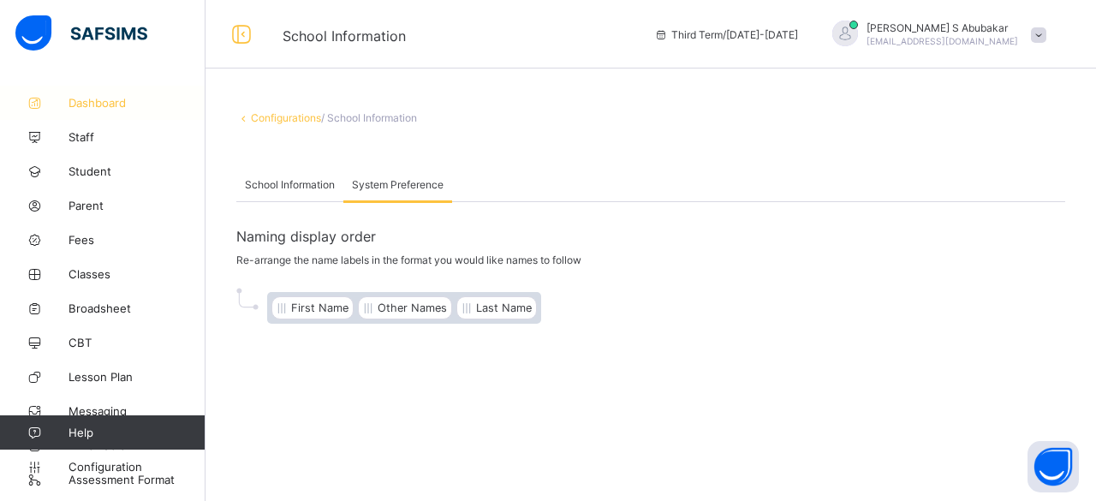
click at [108, 101] on span "Dashboard" at bounding box center [137, 103] width 137 height 14
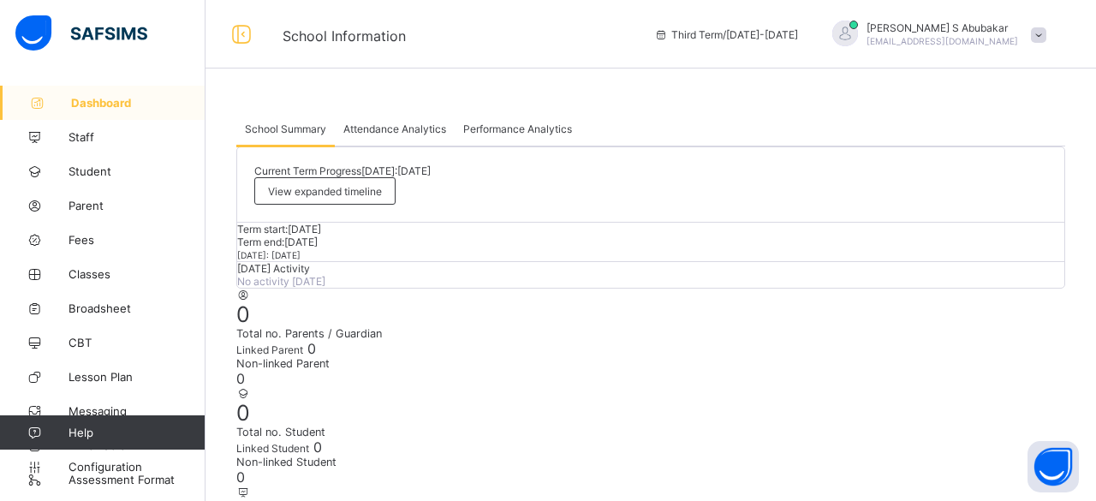
click at [93, 205] on span "Parent" at bounding box center [137, 206] width 137 height 14
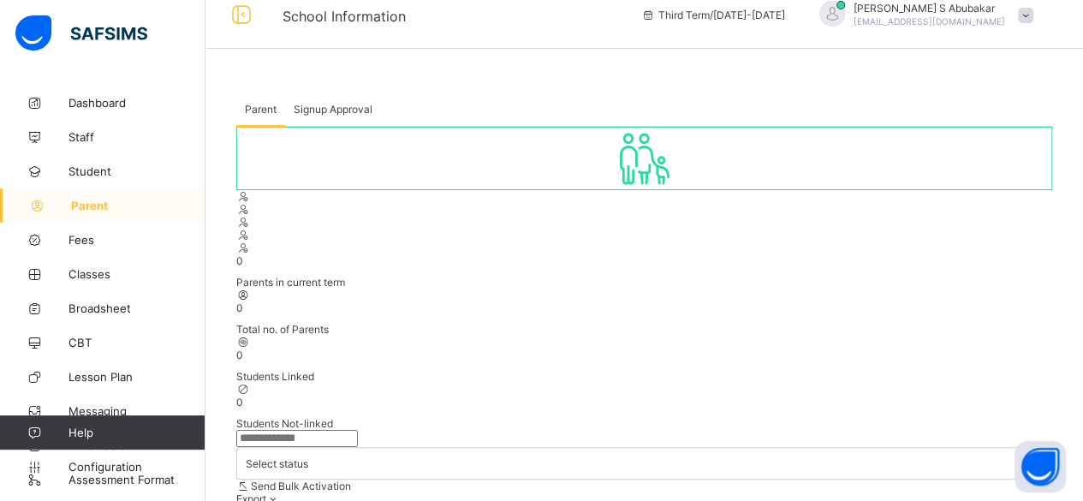
scroll to position [15, 0]
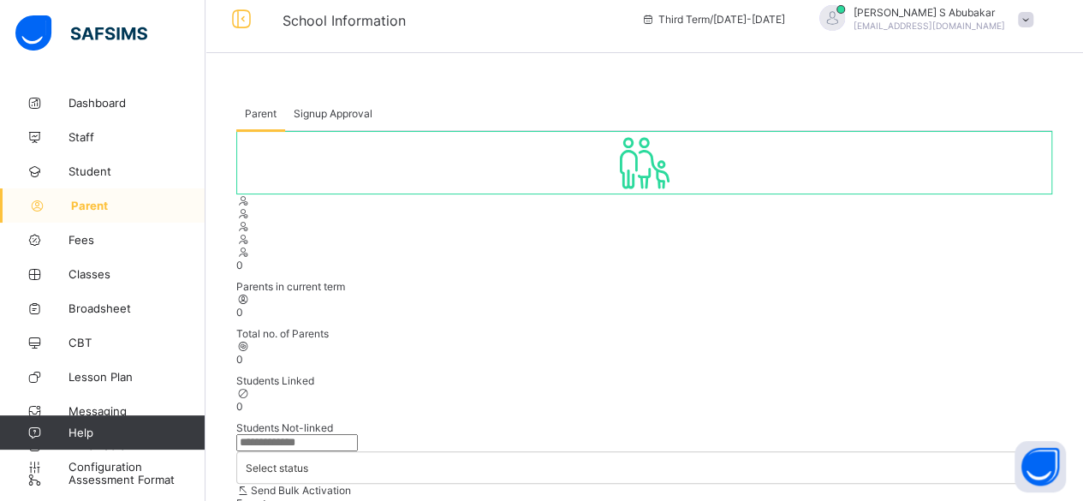
click at [349, 110] on span "Signup Approval" at bounding box center [333, 113] width 79 height 13
click at [265, 110] on span "Parent" at bounding box center [261, 113] width 32 height 13
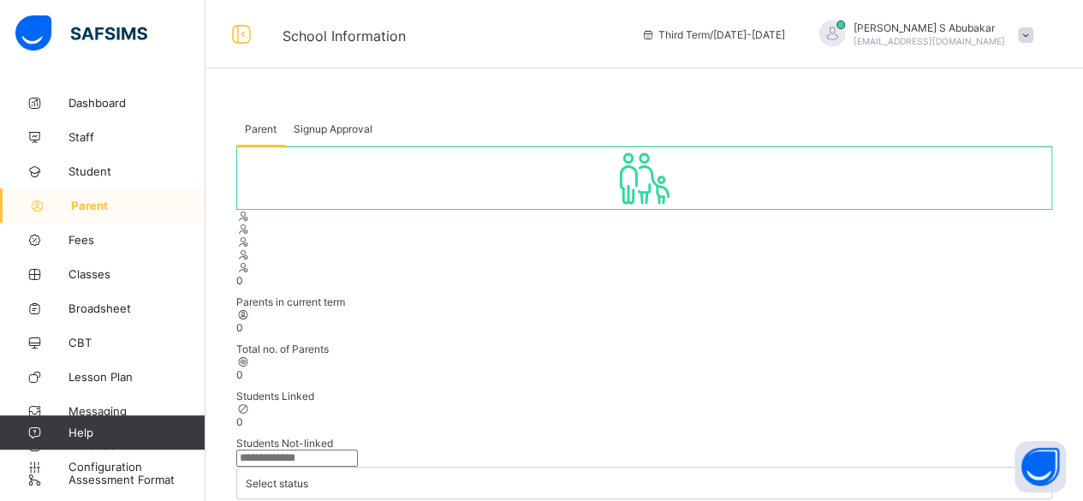
scroll to position [596, 0]
click at [79, 138] on span "Staff" at bounding box center [137, 137] width 137 height 14
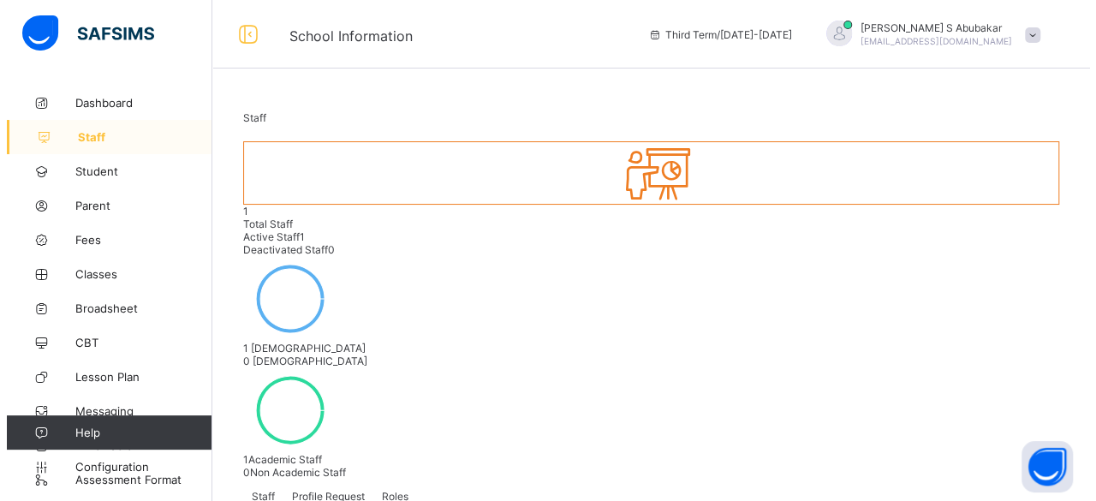
scroll to position [112, 0]
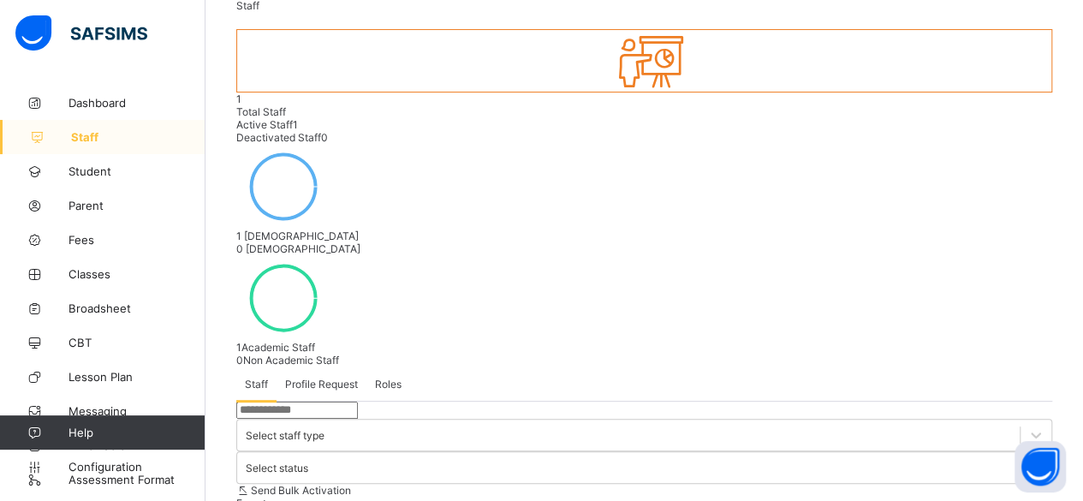
select select "**"
type input "***"
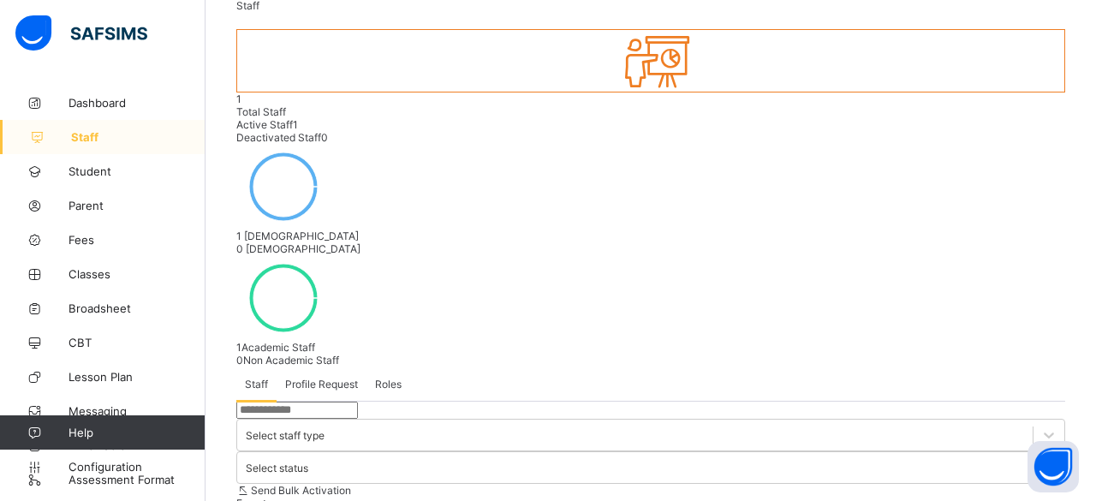
type input "*****"
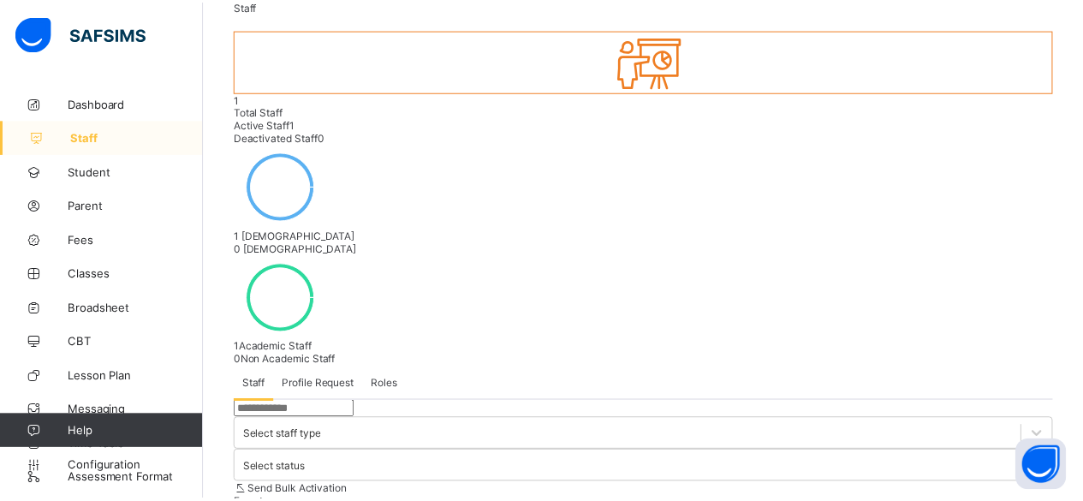
scroll to position [0, 0]
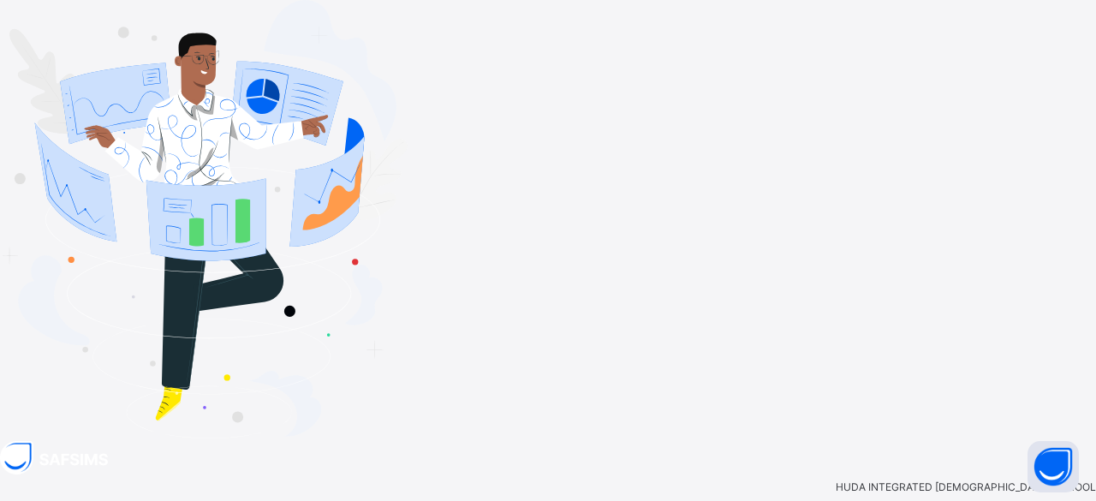
type input "**********"
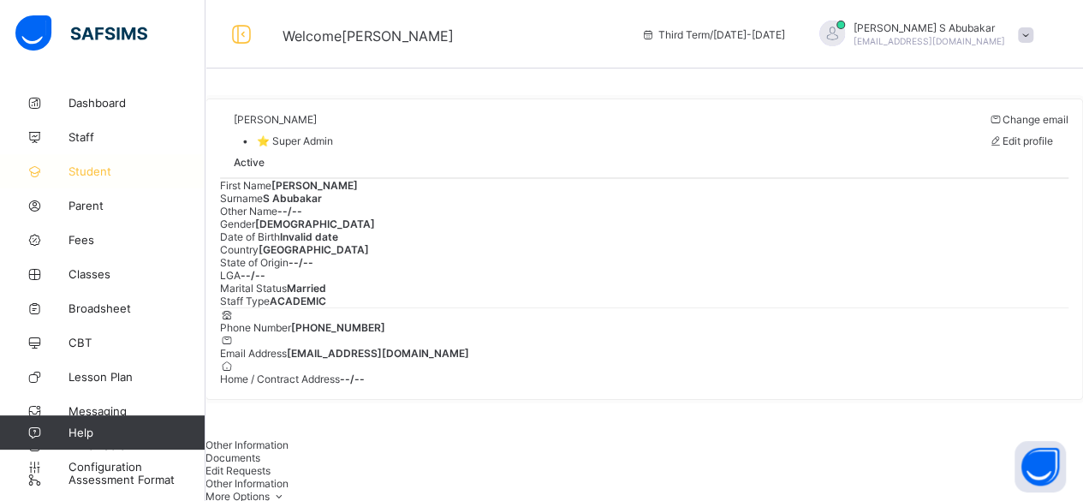
click at [111, 164] on span "Student" at bounding box center [137, 171] width 137 height 14
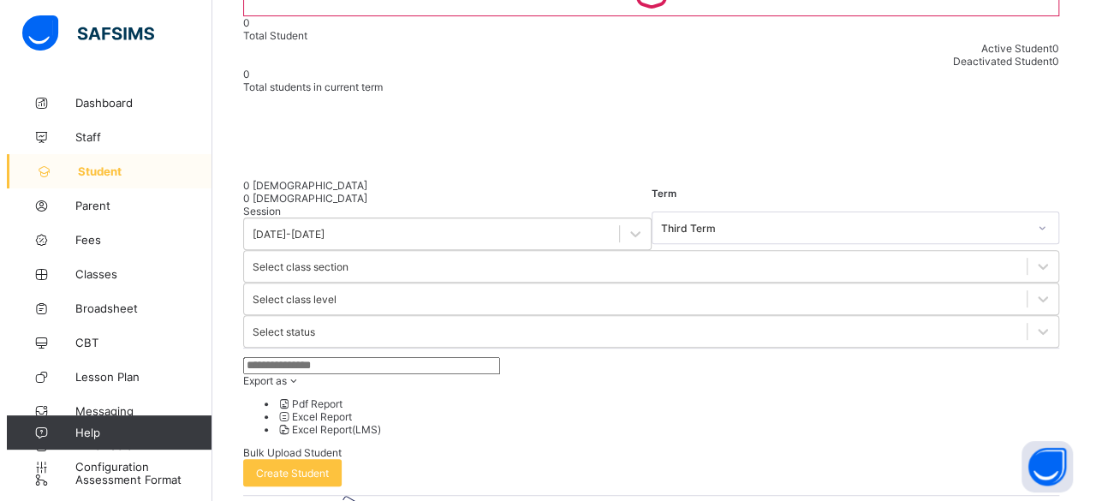
scroll to position [192, 0]
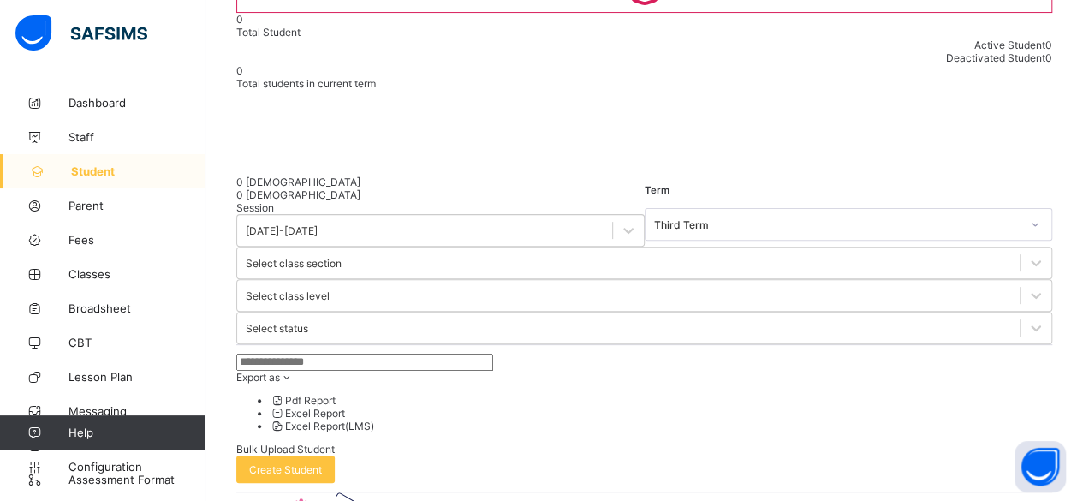
click at [335, 443] on span "Bulk Upload Student" at bounding box center [285, 449] width 98 height 13
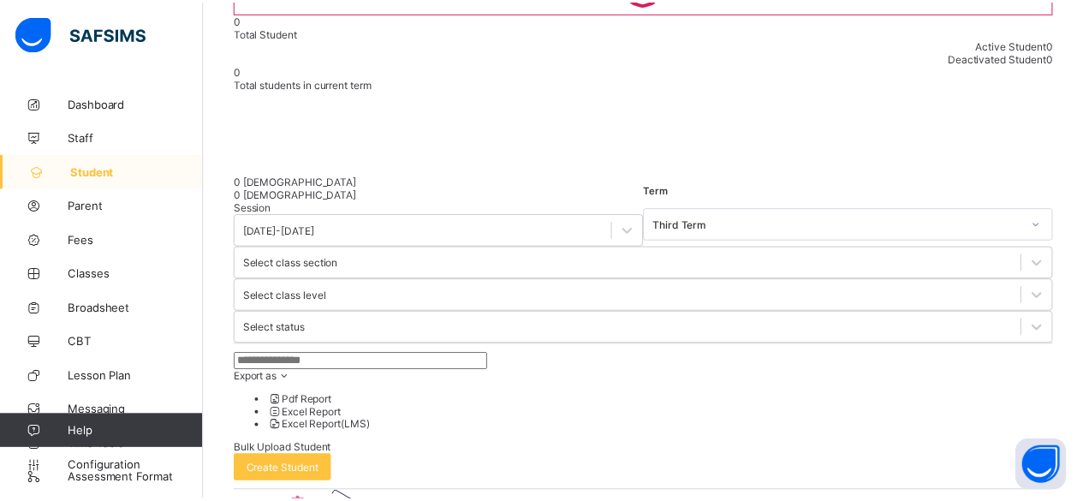
scroll to position [480, 0]
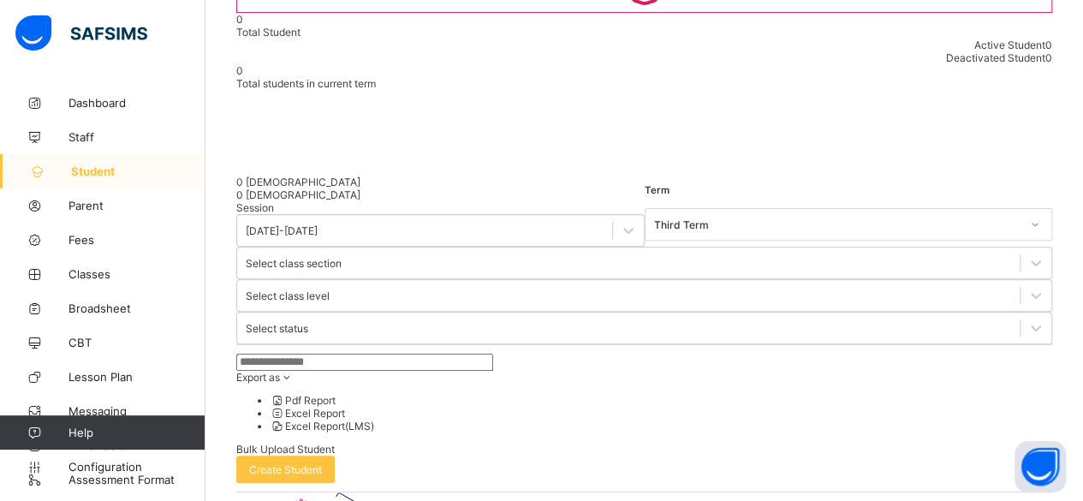
scroll to position [0, 0]
click at [101, 271] on span "Classes" at bounding box center [137, 274] width 137 height 14
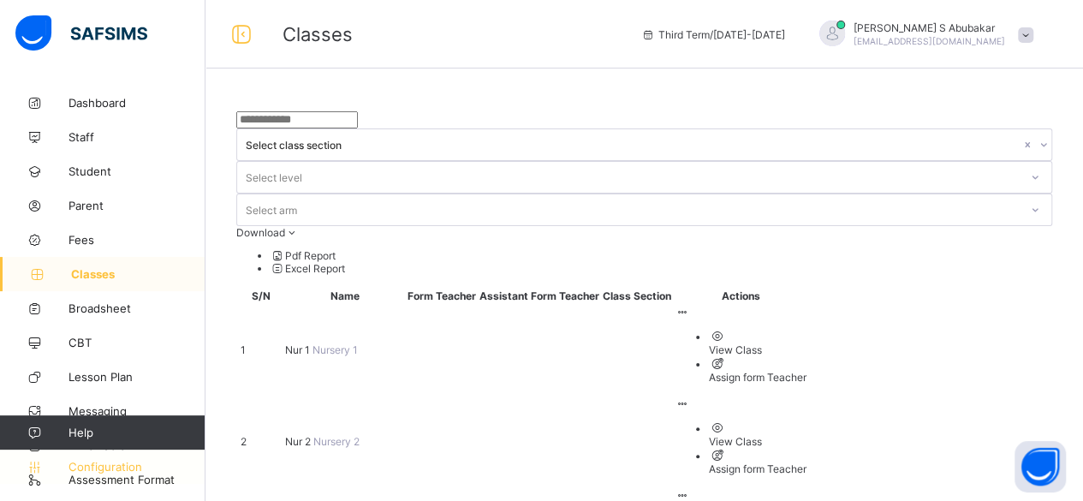
click at [128, 483] on link "Configuration" at bounding box center [102, 467] width 205 height 34
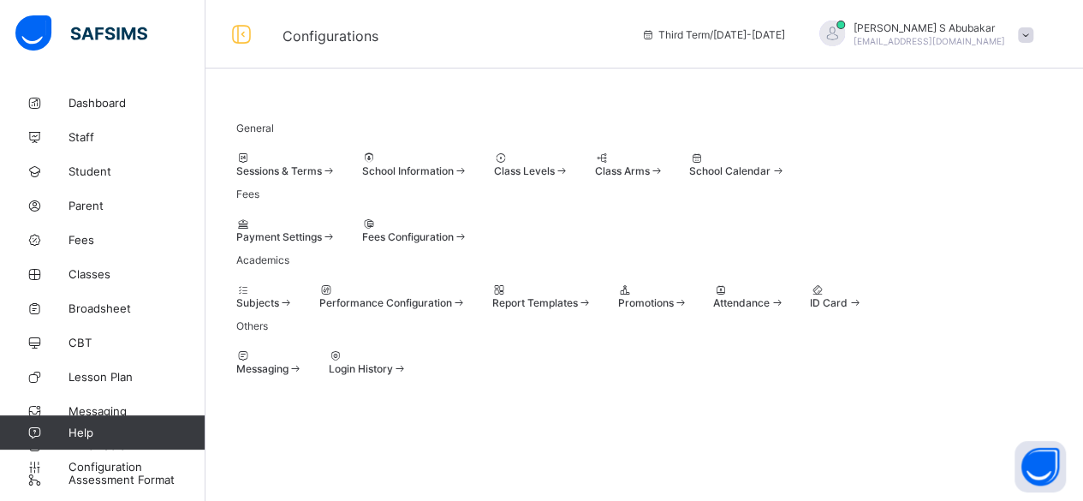
scroll to position [163, 0]
click at [810, 296] on div at bounding box center [836, 289] width 52 height 13
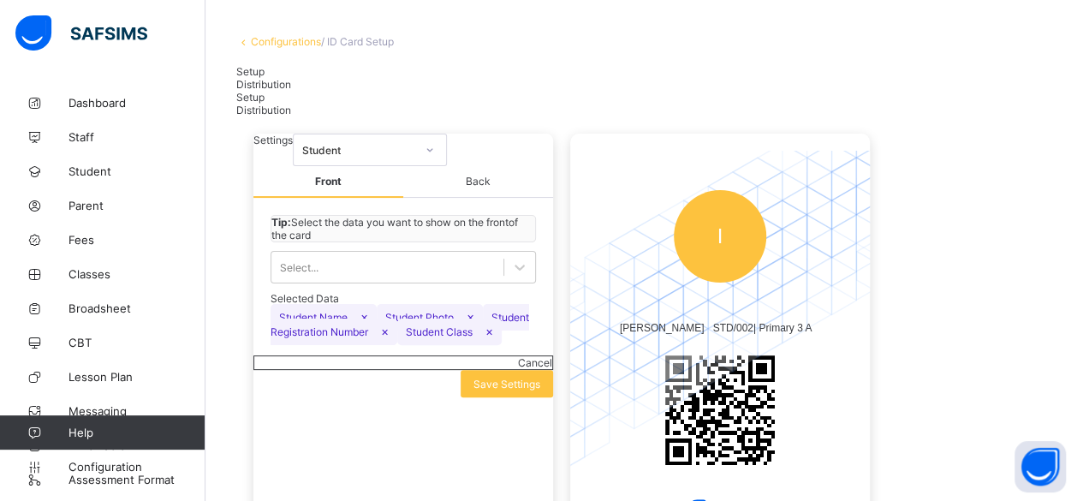
scroll to position [71, 0]
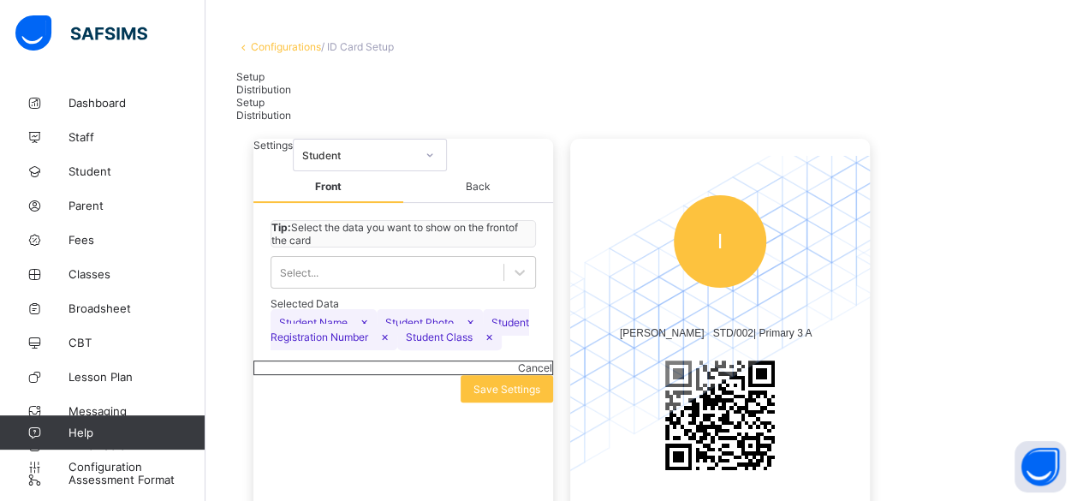
click at [260, 83] on span "Setup" at bounding box center [250, 76] width 28 height 13
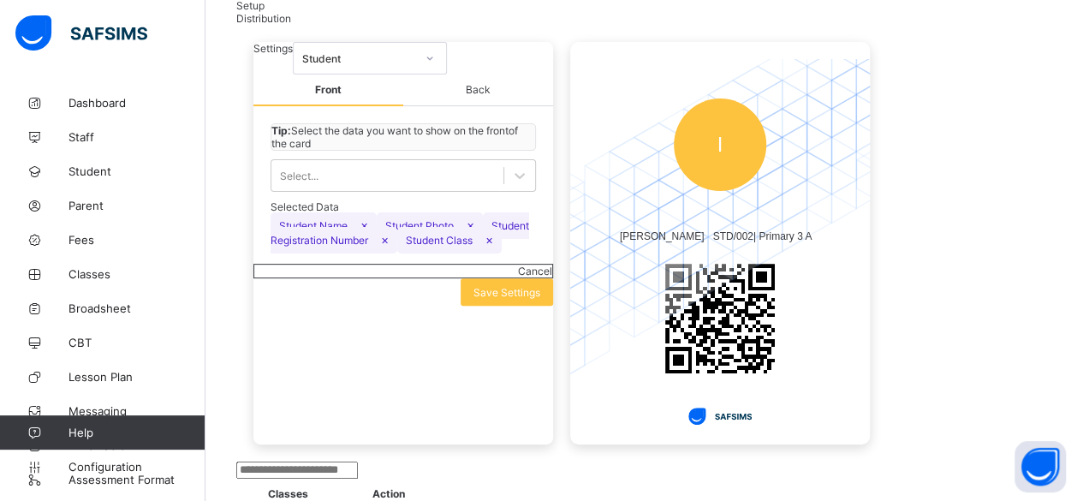
scroll to position [180, 0]
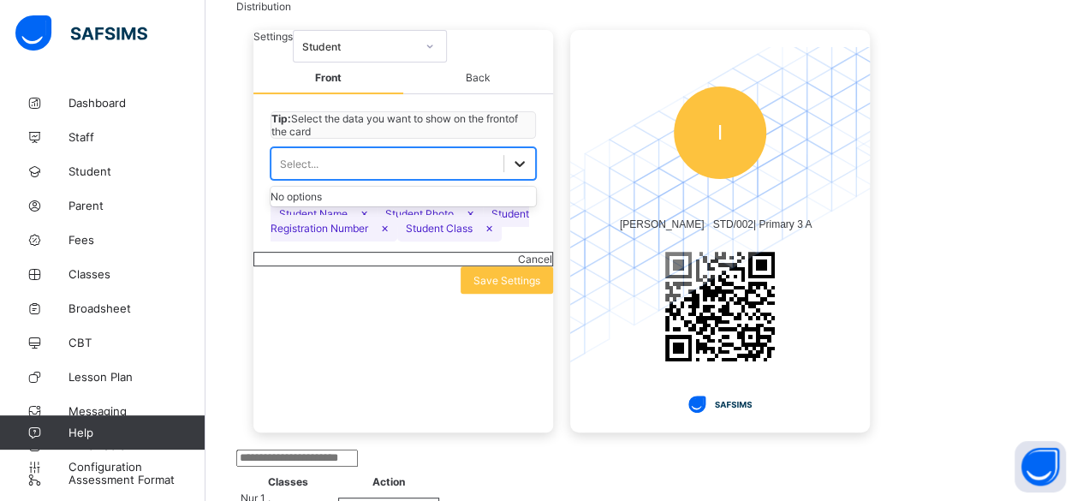
click at [517, 172] on icon at bounding box center [519, 163] width 17 height 17
click at [517, 167] on icon at bounding box center [520, 164] width 10 height 6
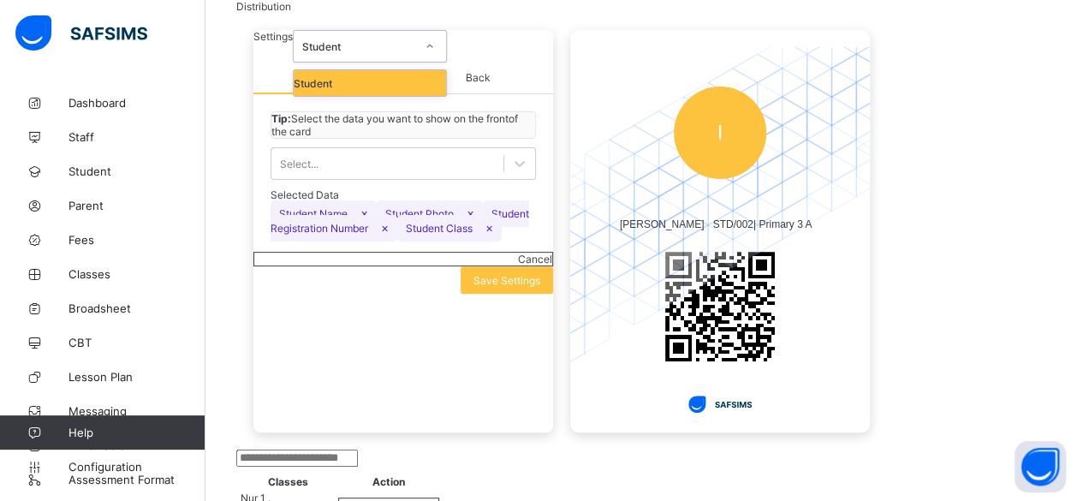
click at [415, 53] on div "Student" at bounding box center [358, 46] width 113 height 13
click at [444, 60] on div at bounding box center [429, 46] width 29 height 27
click at [490, 94] on span "Back" at bounding box center [478, 79] width 150 height 32
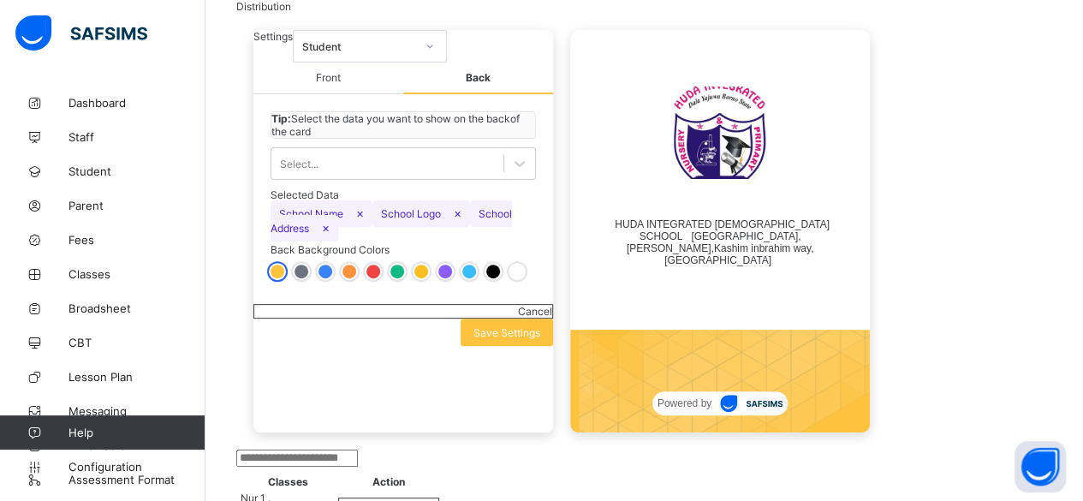
click at [339, 94] on span "Front" at bounding box center [328, 79] width 150 height 32
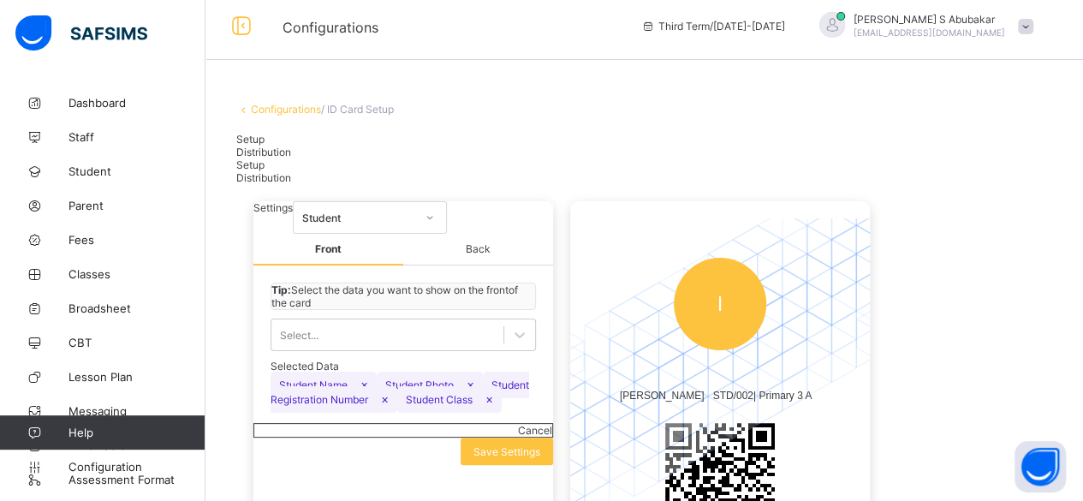
scroll to position [0, 0]
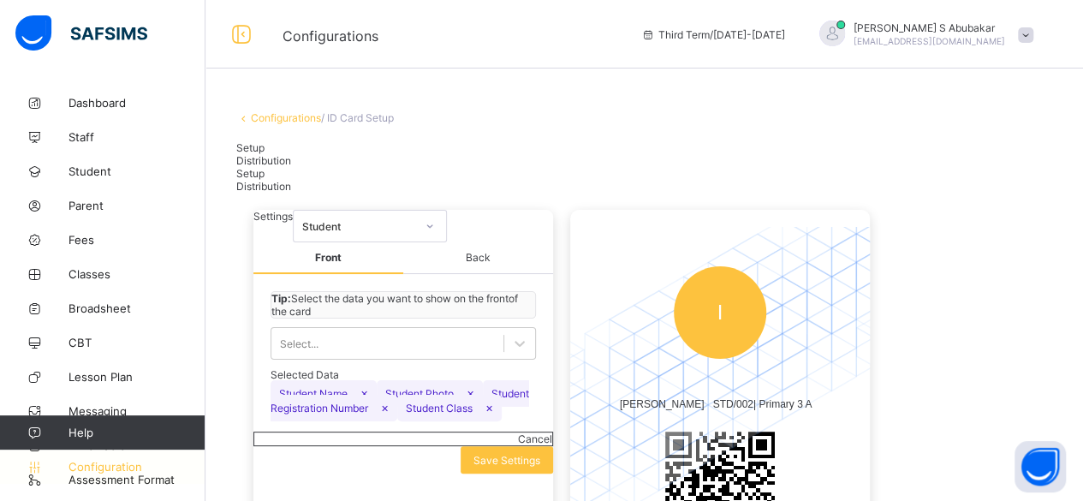
click at [114, 479] on link "Configuration" at bounding box center [102, 467] width 205 height 34
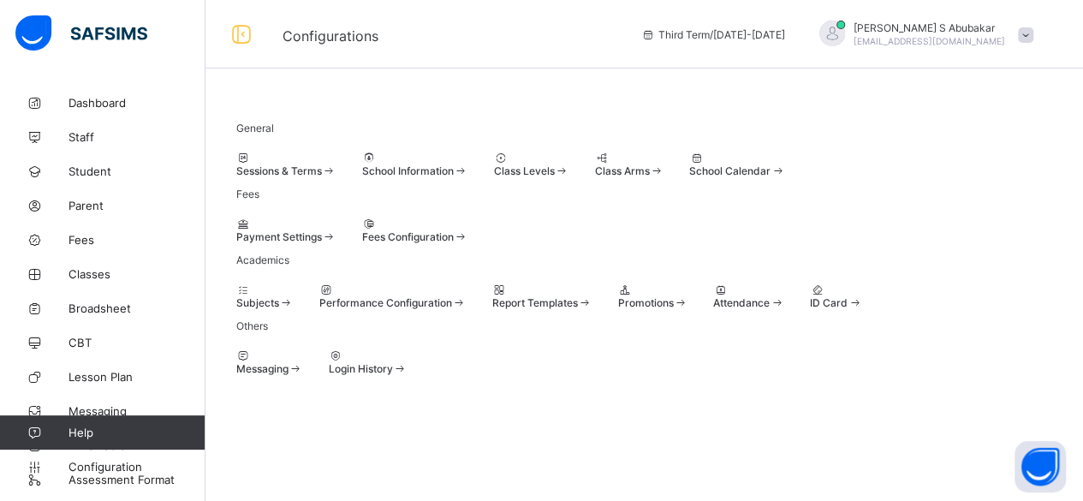
scroll to position [163, 0]
click at [103, 483] on link "Configuration" at bounding box center [102, 467] width 205 height 34
click at [593, 283] on div at bounding box center [542, 289] width 100 height 13
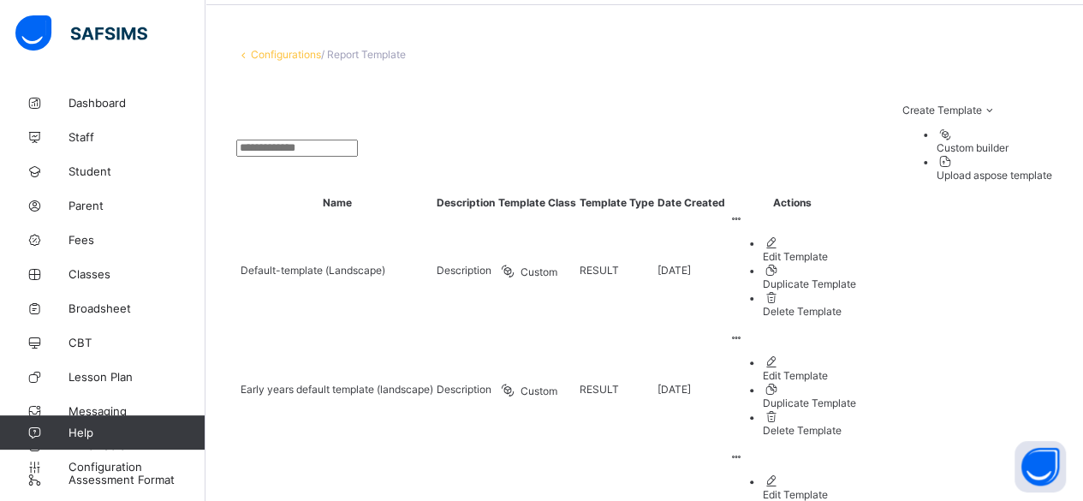
scroll to position [75, 0]
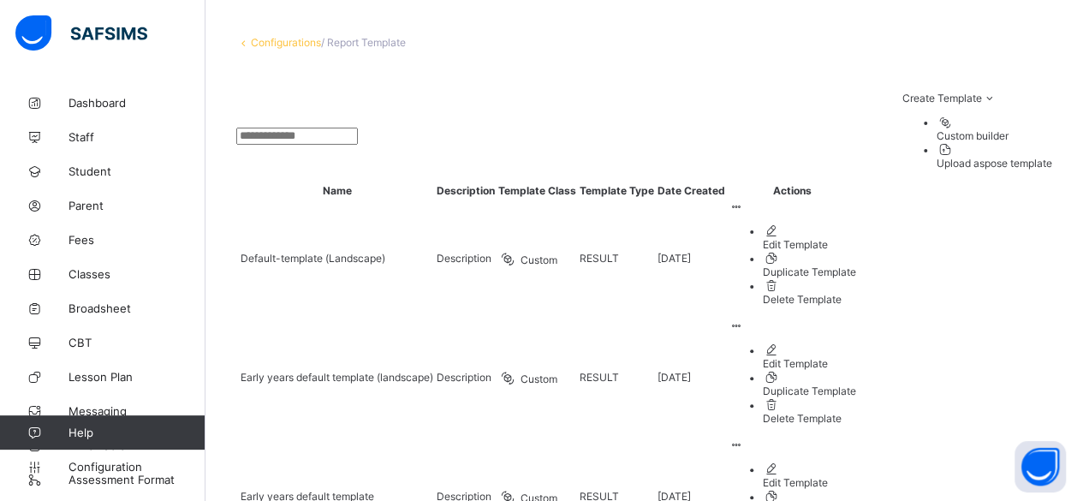
click at [655, 319] on td "RESULT" at bounding box center [617, 377] width 76 height 117
click at [856, 357] on div "Edit Template" at bounding box center [809, 363] width 93 height 13
click at [856, 240] on div "Edit Template" at bounding box center [809, 244] width 93 height 13
click at [856, 241] on div "Edit Template" at bounding box center [809, 244] width 93 height 13
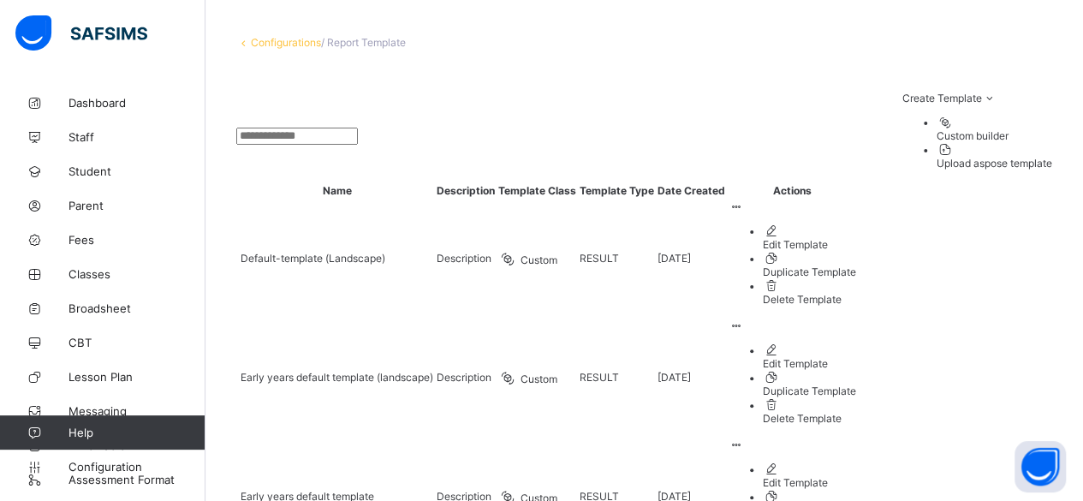
click at [969, 142] on div "Custom builder" at bounding box center [995, 135] width 116 height 13
click at [1039, 170] on div "Upload aspose template" at bounding box center [995, 163] width 116 height 13
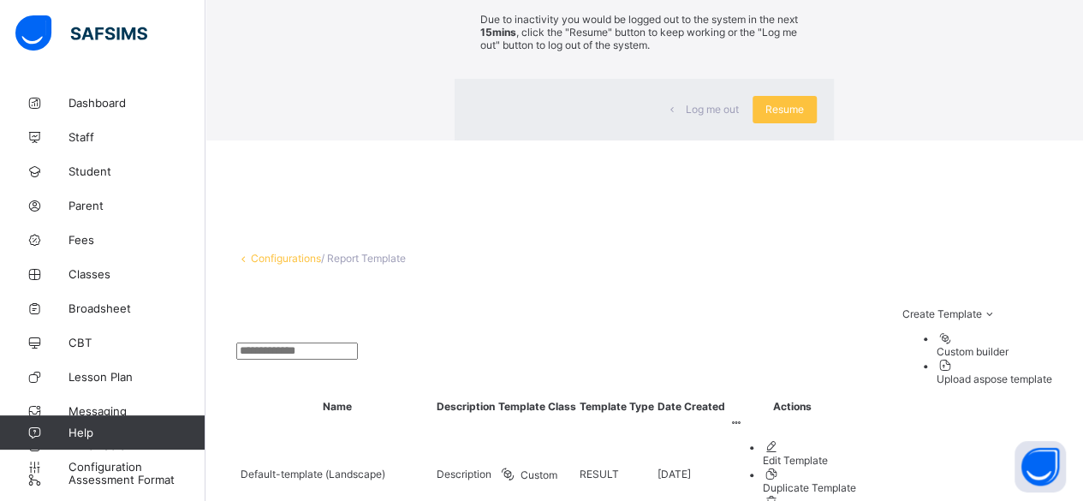
scroll to position [113, 0]
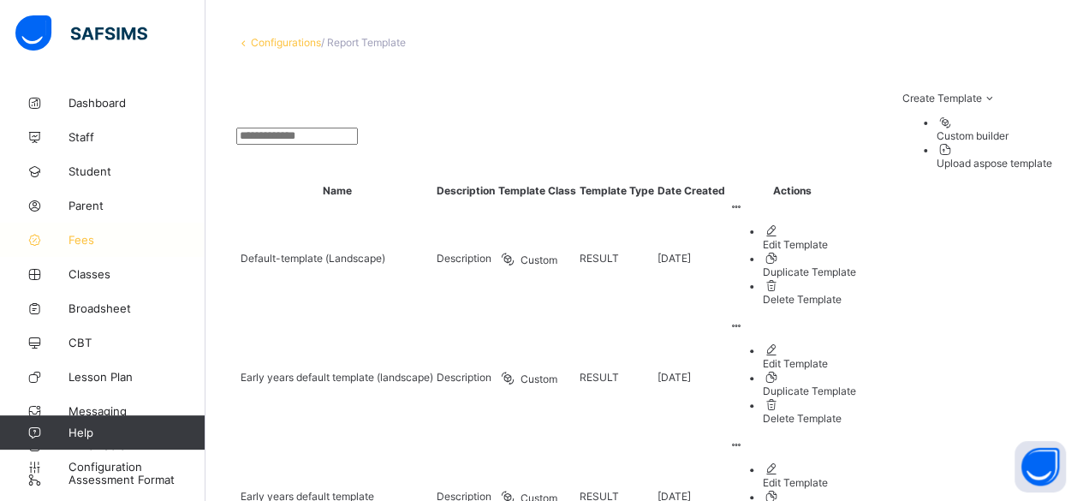
click at [92, 243] on span "Fees" at bounding box center [137, 240] width 137 height 14
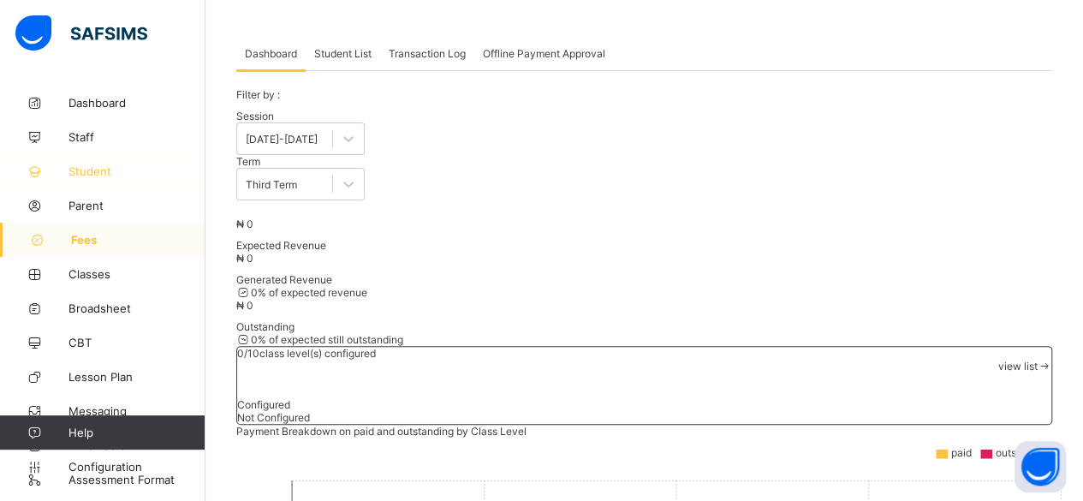
click at [99, 172] on span "Student" at bounding box center [137, 171] width 137 height 14
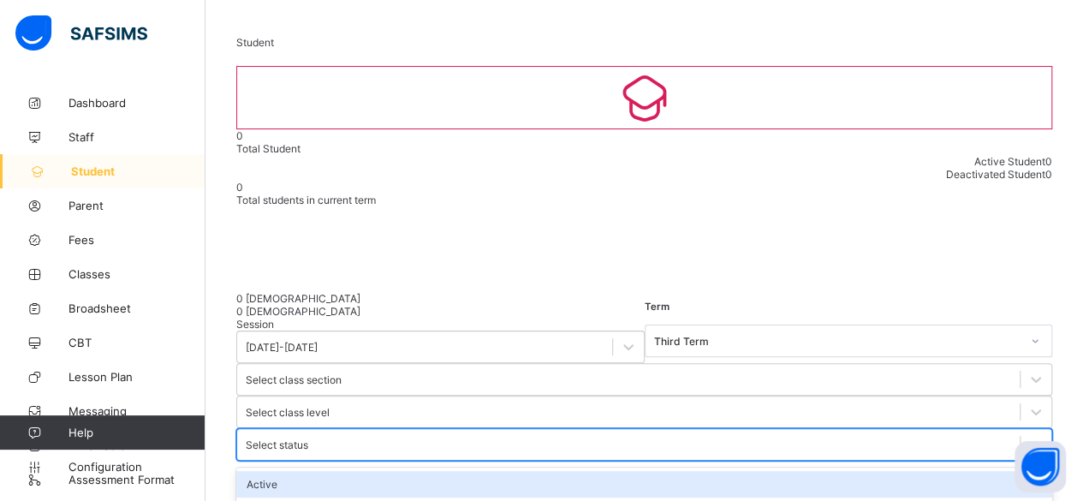
click at [1028, 436] on icon at bounding box center [1036, 444] width 17 height 17
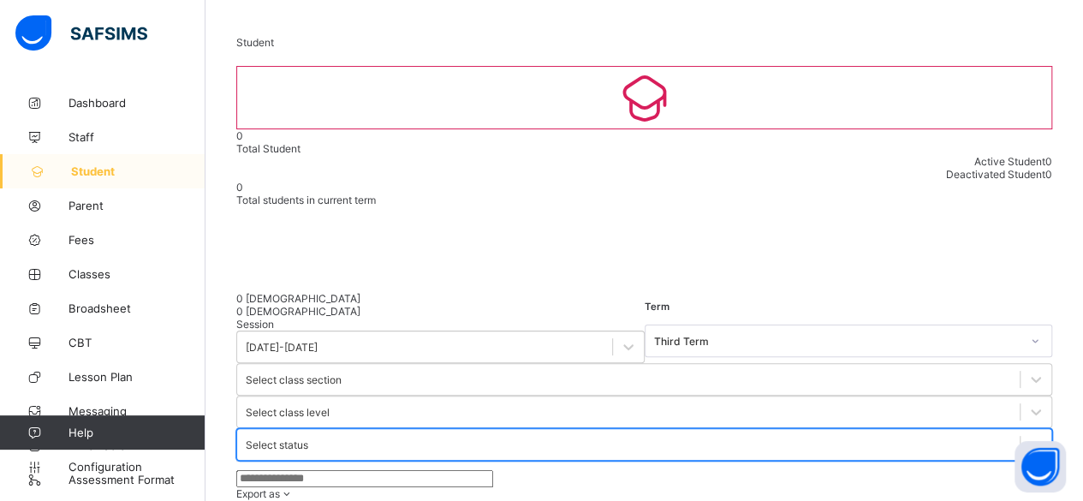
click at [1028, 436] on icon at bounding box center [1036, 444] width 17 height 17
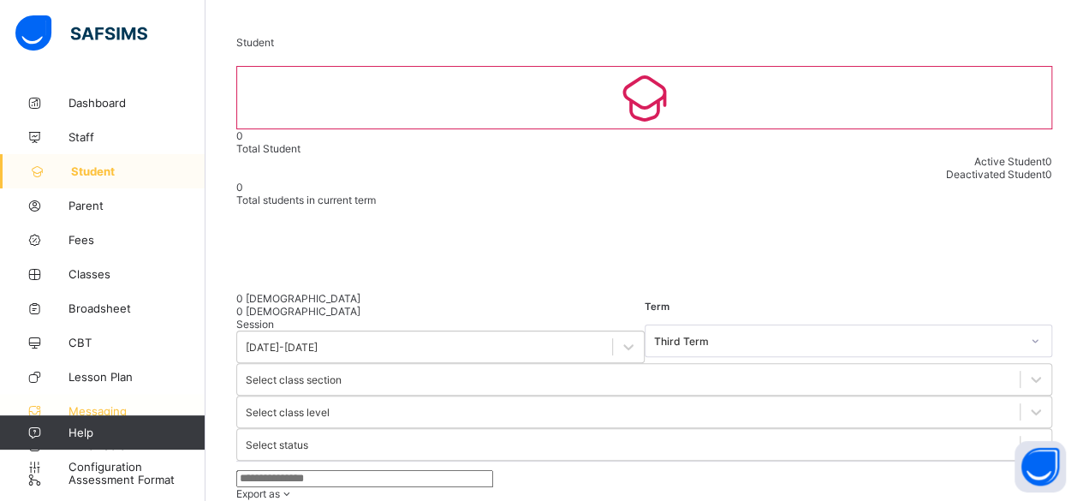
click at [79, 407] on span "Messaging" at bounding box center [137, 411] width 137 height 14
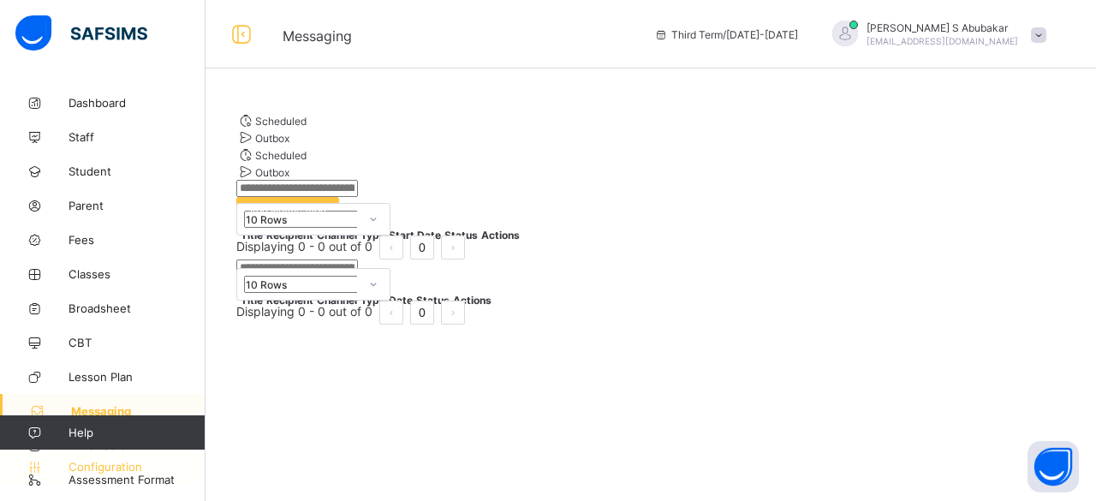
click at [163, 482] on link "Configuration" at bounding box center [102, 467] width 205 height 34
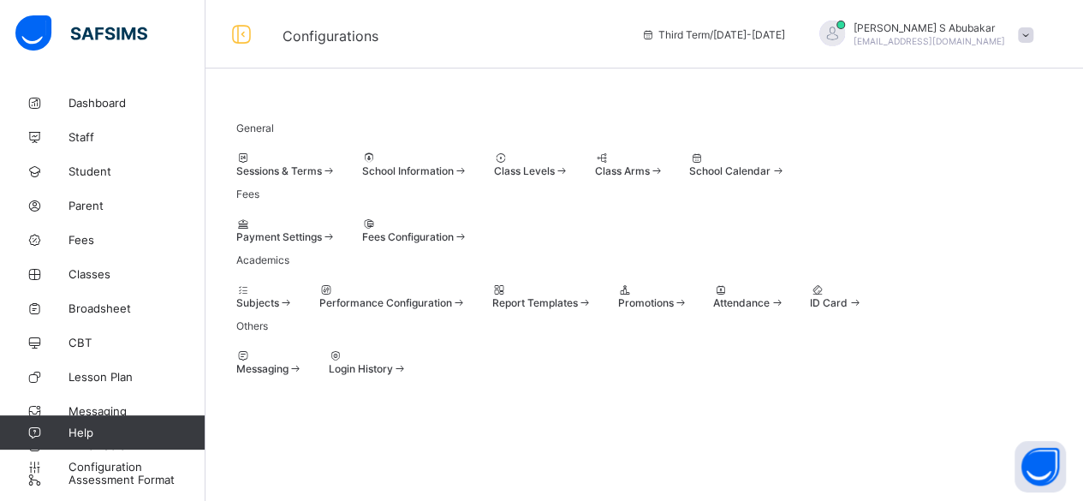
click at [454, 177] on span "School Information" at bounding box center [408, 170] width 92 height 13
select select "**"
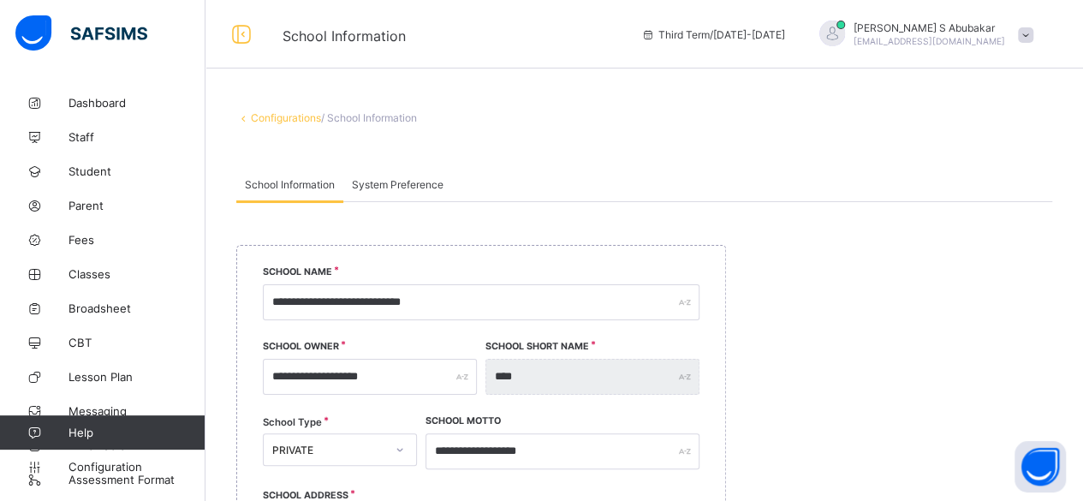
click at [404, 188] on span "System Preference" at bounding box center [398, 184] width 92 height 13
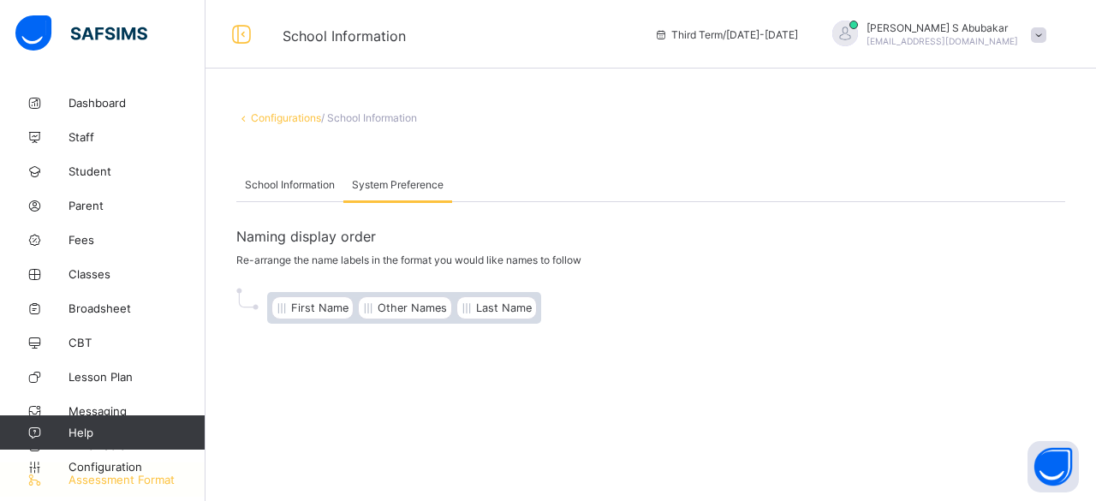
click at [124, 492] on link "Assessment Format" at bounding box center [103, 479] width 206 height 34
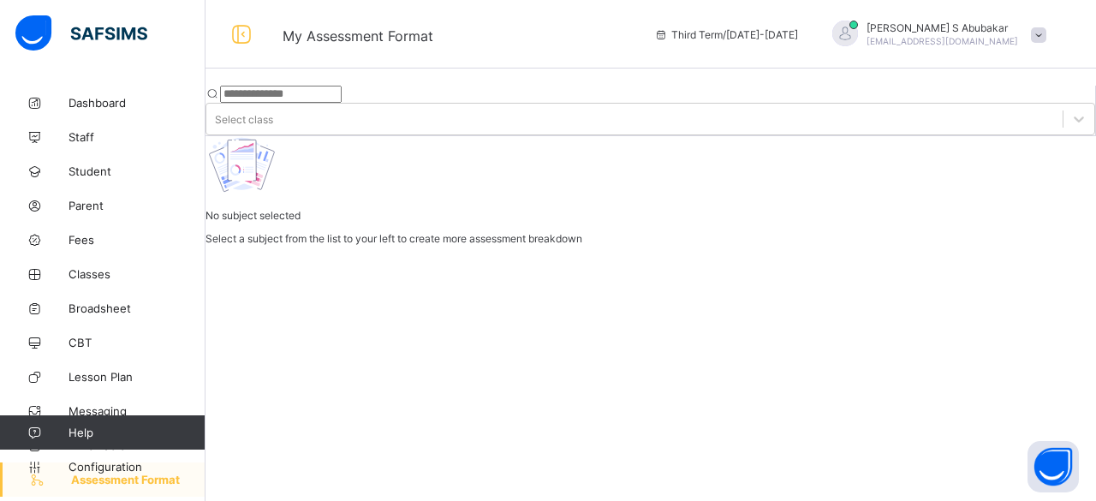
click at [342, 100] on input "text" at bounding box center [281, 94] width 122 height 17
click at [120, 98] on span "Dashboard" at bounding box center [137, 103] width 137 height 14
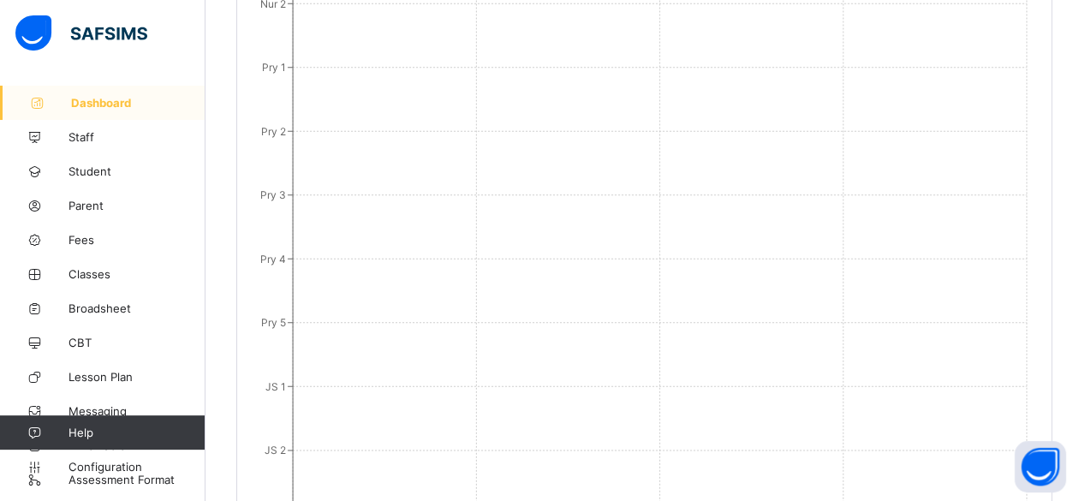
scroll to position [1855, 0]
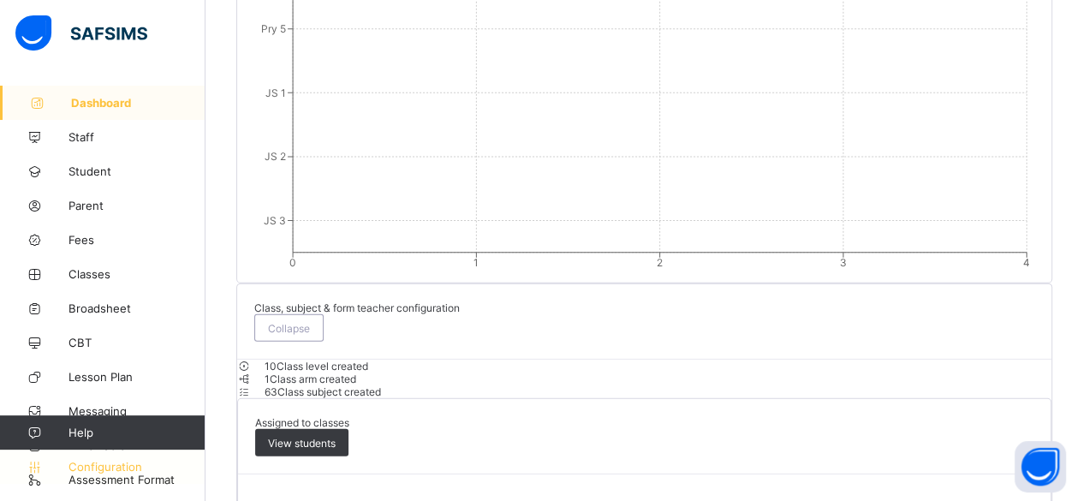
click at [33, 479] on link "Configuration" at bounding box center [102, 467] width 205 height 34
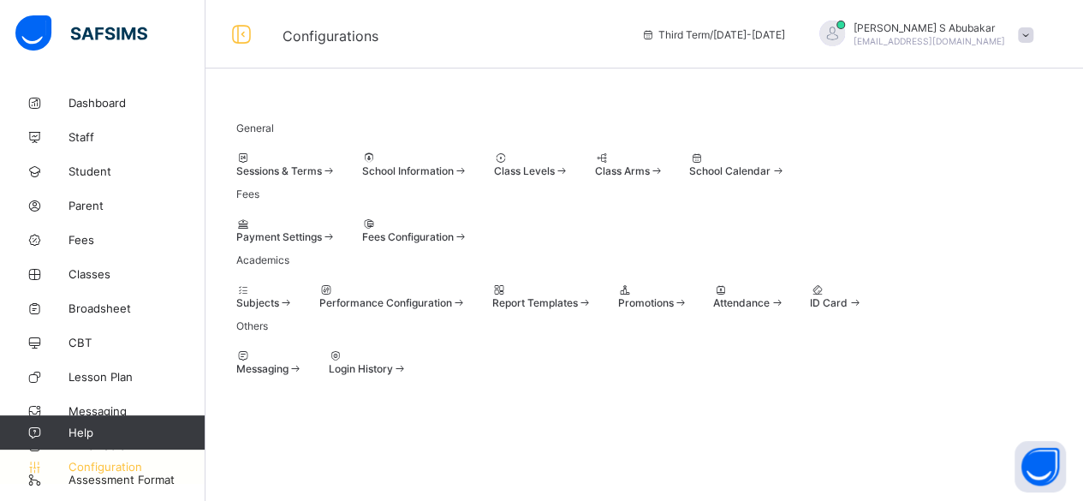
scroll to position [163, 0]
click at [236, 296] on span at bounding box center [236, 296] width 0 height 0
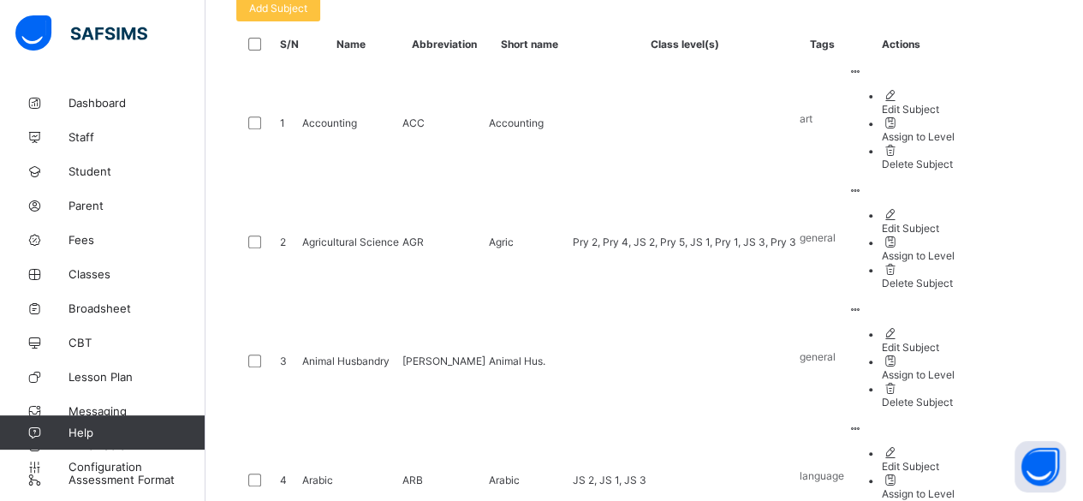
scroll to position [319, 0]
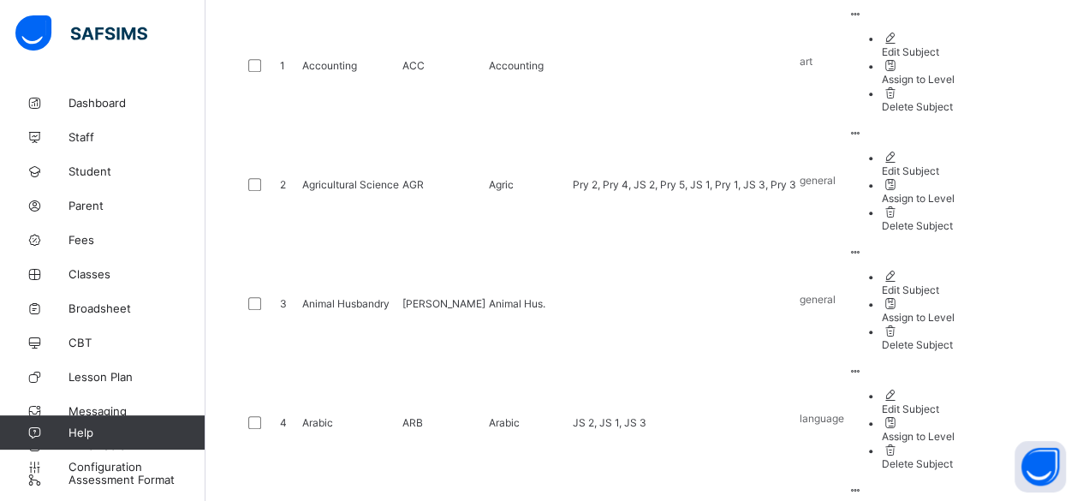
scroll to position [687, 0]
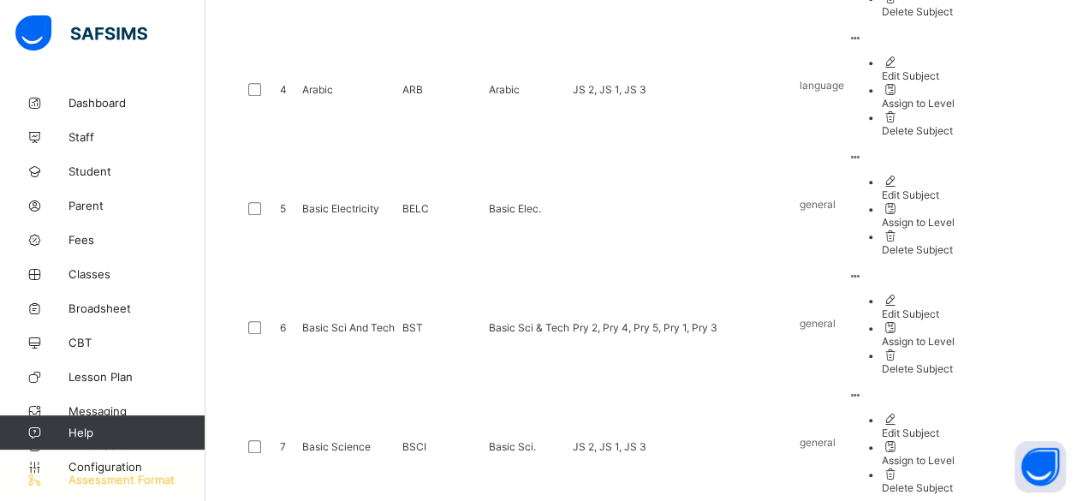
click at [114, 489] on link "Assessment Format" at bounding box center [103, 479] width 206 height 34
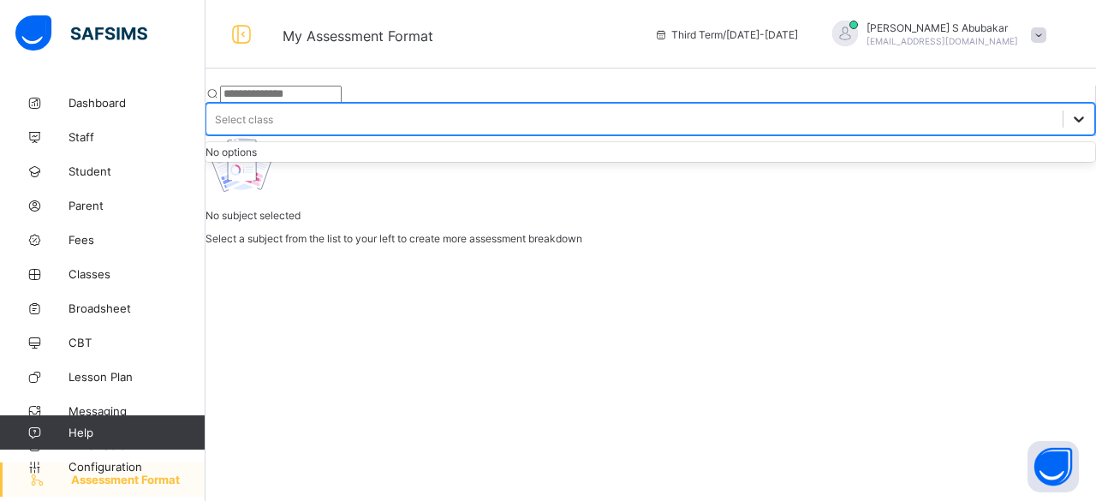
click at [1063, 104] on div at bounding box center [1078, 119] width 31 height 31
click at [1070, 110] on icon at bounding box center [1078, 118] width 17 height 17
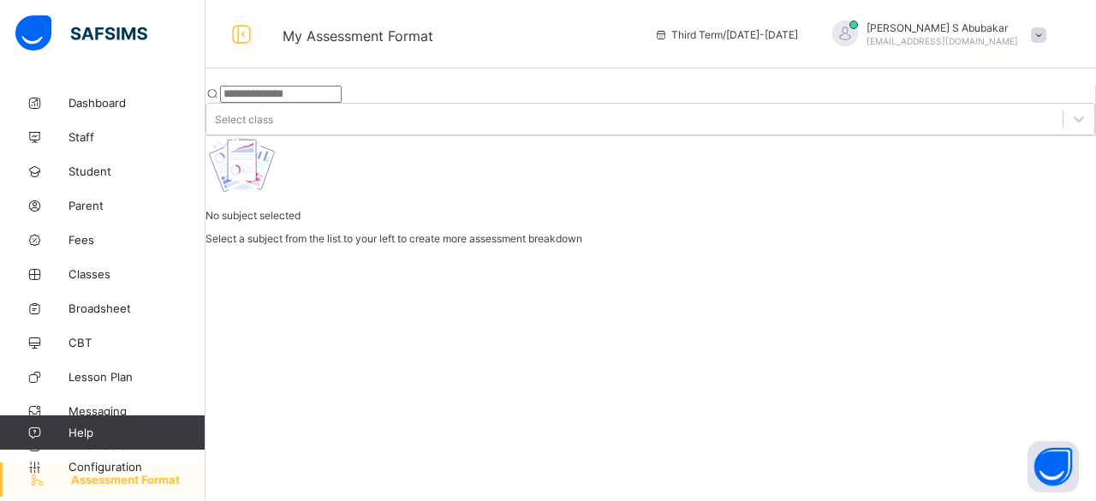
click at [337, 92] on input "text" at bounding box center [281, 94] width 122 height 17
click at [805, 245] on p "Select a subject from the list to your left to create more assessment breakdown" at bounding box center [651, 238] width 891 height 13
click at [235, 32] on icon at bounding box center [241, 34] width 29 height 25
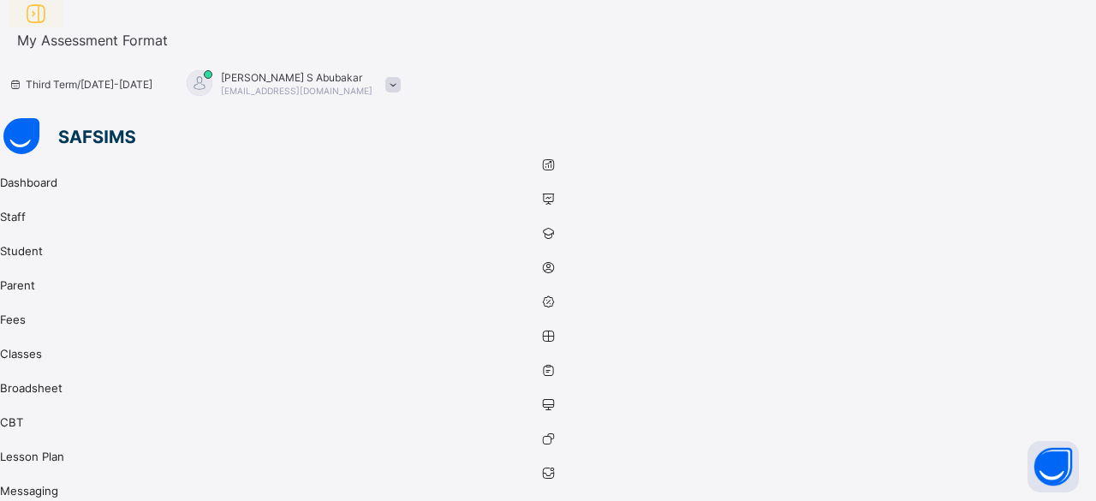
click at [51, 27] on icon at bounding box center [35, 14] width 29 height 25
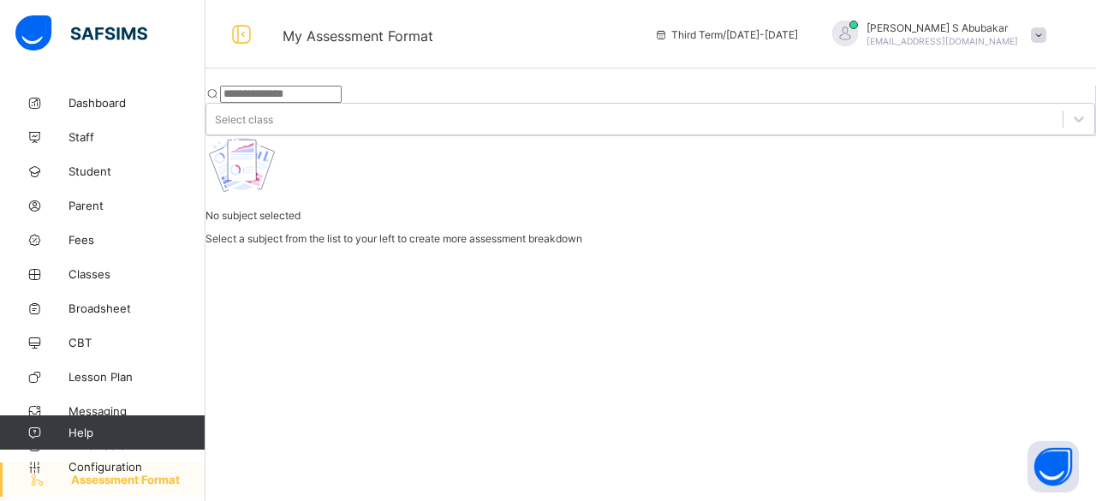
click at [72, 486] on span "Assessment Format" at bounding box center [138, 480] width 134 height 14
click at [171, 484] on span "Assessment Format" at bounding box center [138, 480] width 134 height 14
click at [122, 463] on span "Configuration" at bounding box center [137, 467] width 136 height 14
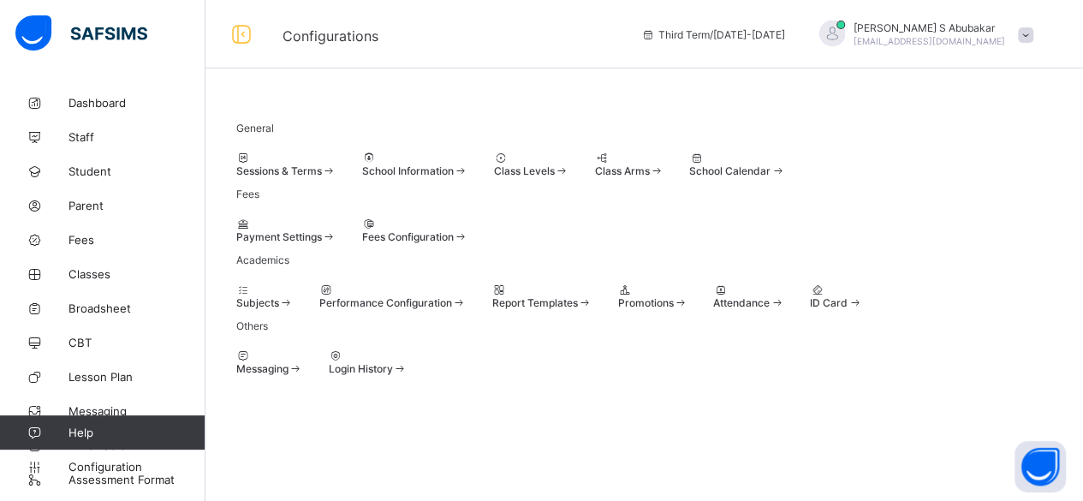
click at [494, 164] on span at bounding box center [494, 164] width 0 height 0
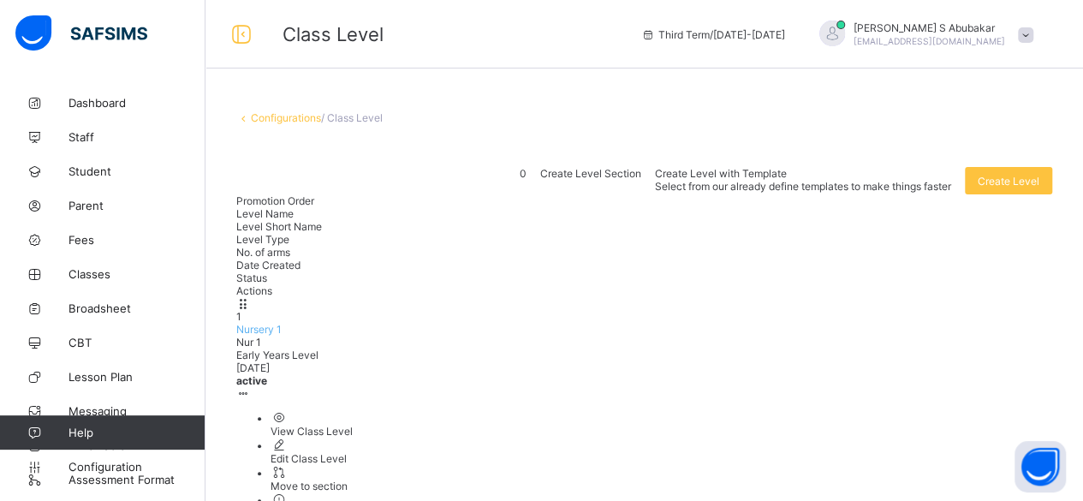
click at [430, 297] on div "1 Nursery 1 Nur 1 Early Years Level 2025-08-13 active View Class Level Edit Cla…" at bounding box center [644, 408] width 816 height 223
click at [396, 297] on div "1 Nursery 1 Nur 1 Early Years Level 2025-08-13 active View Class Level Edit Cla…" at bounding box center [644, 408] width 816 height 223
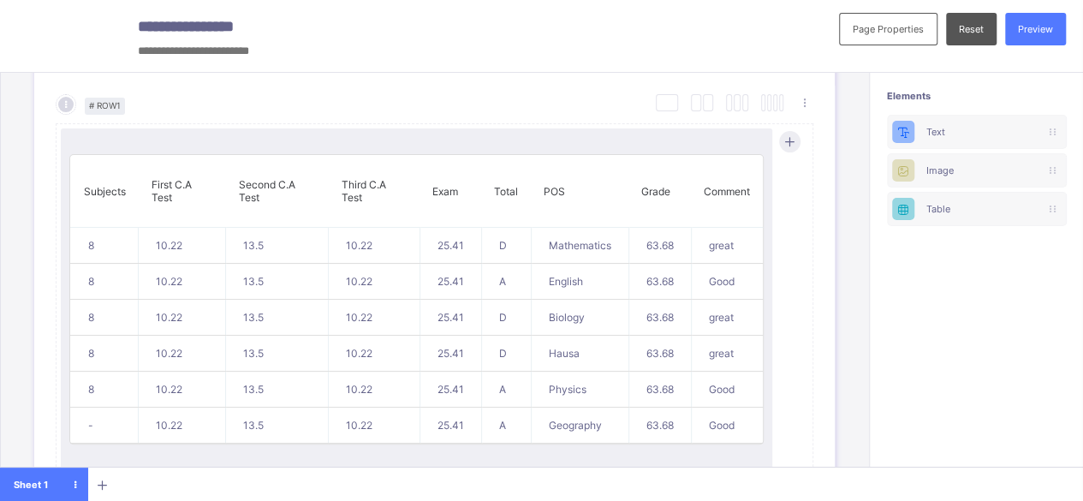
scroll to position [822, 0]
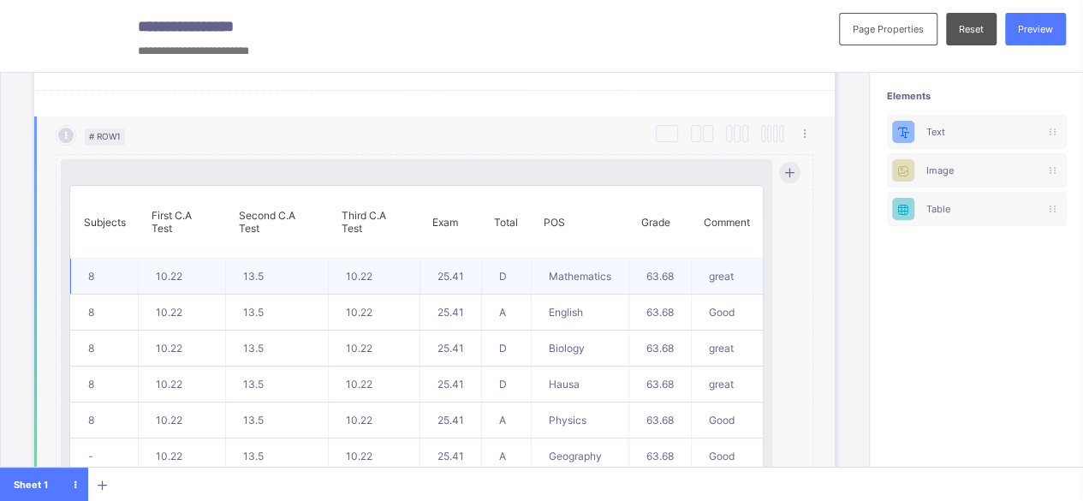
click at [180, 275] on td "10.22" at bounding box center [182, 277] width 87 height 36
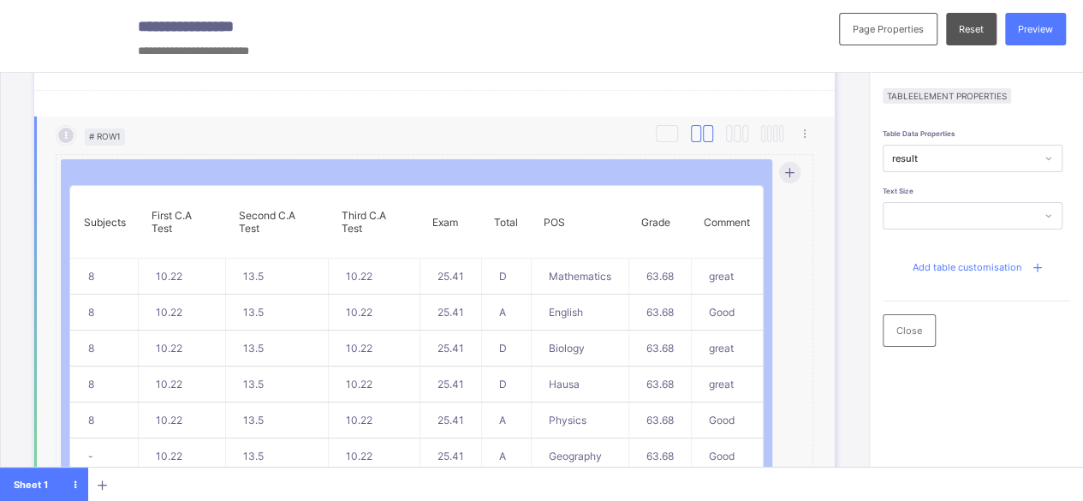
click at [704, 125] on div at bounding box center [708, 133] width 10 height 17
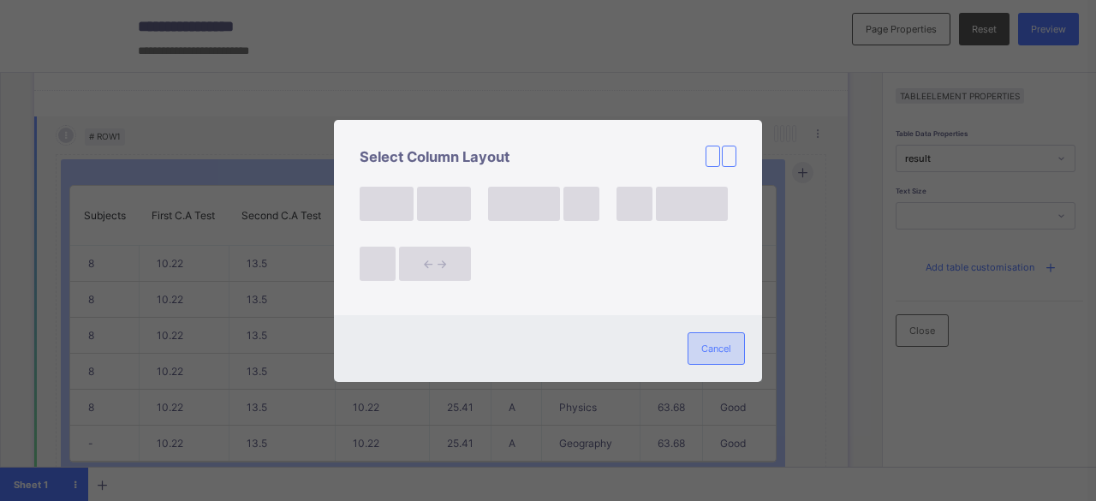
click at [736, 350] on div "Cancel" at bounding box center [716, 348] width 57 height 33
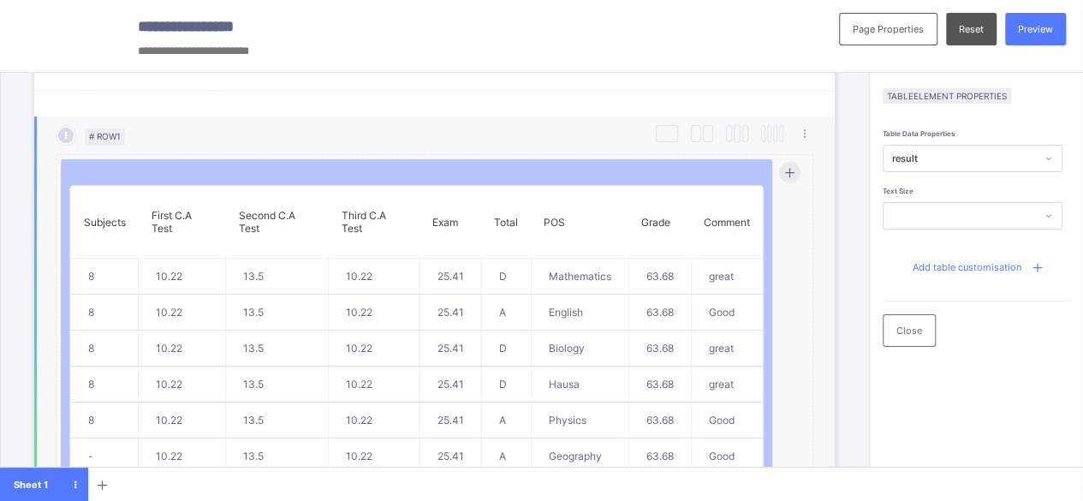
click at [358, 219] on p "Third C.A Test" at bounding box center [375, 222] width 66 height 26
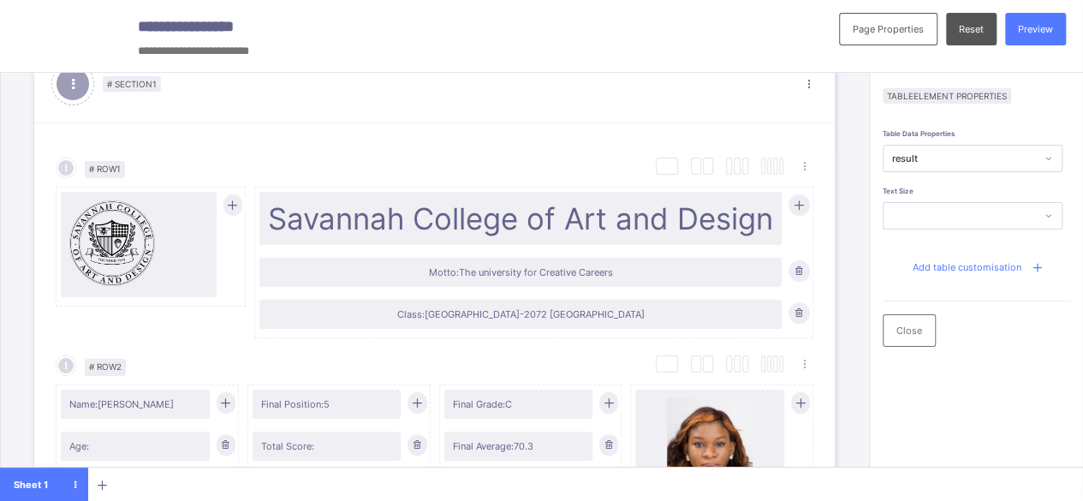
scroll to position [19, 0]
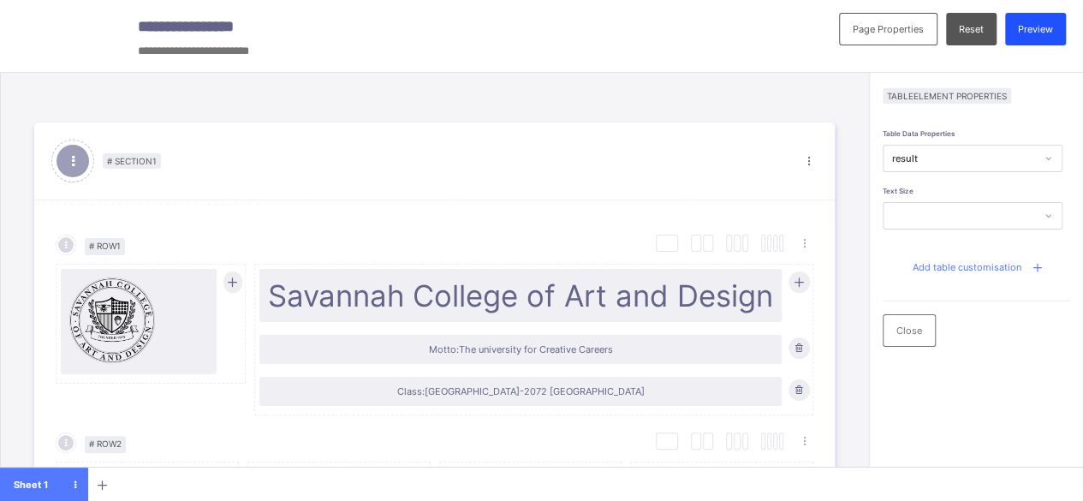
click at [1050, 35] on div "Preview" at bounding box center [1035, 29] width 61 height 33
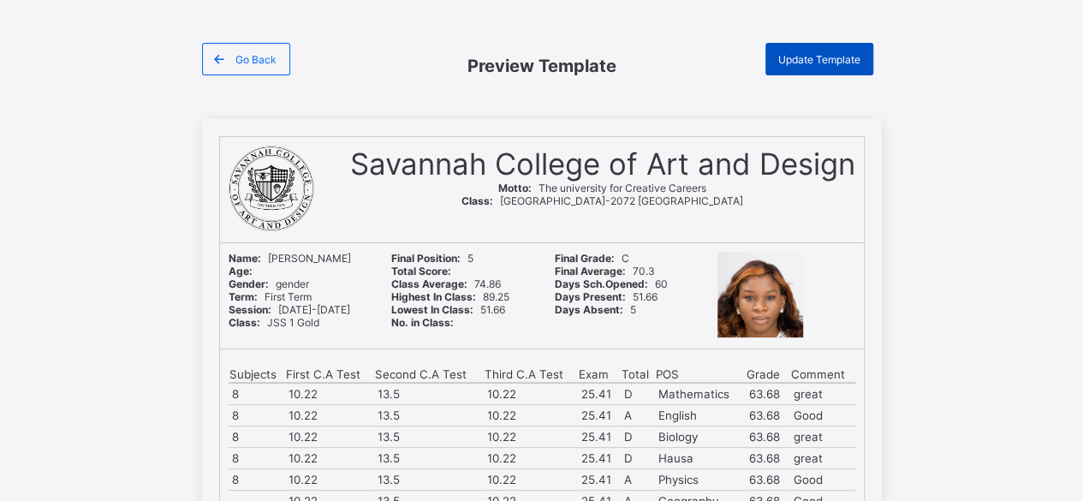
click at [858, 62] on span "Update Template" at bounding box center [819, 59] width 82 height 13
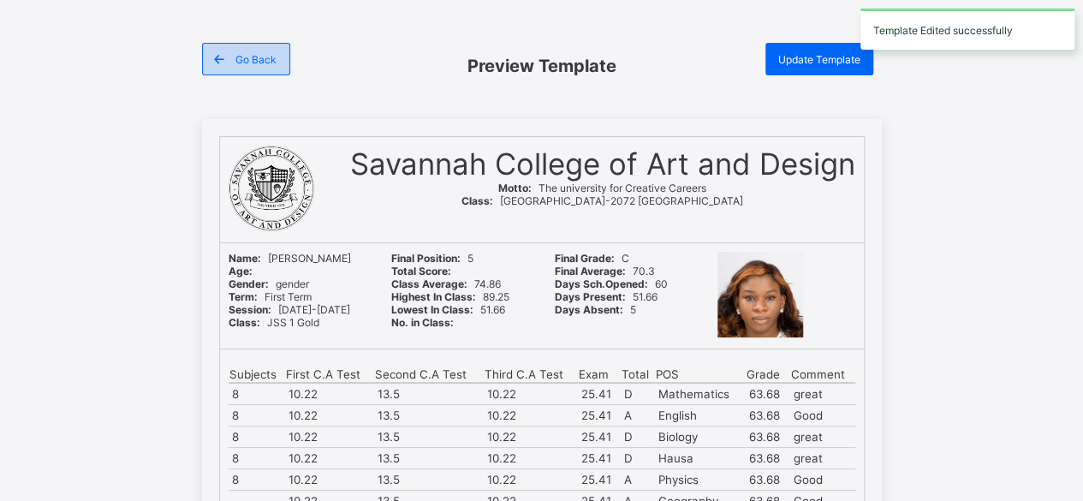
click at [261, 56] on span "Go Back" at bounding box center [255, 59] width 41 height 13
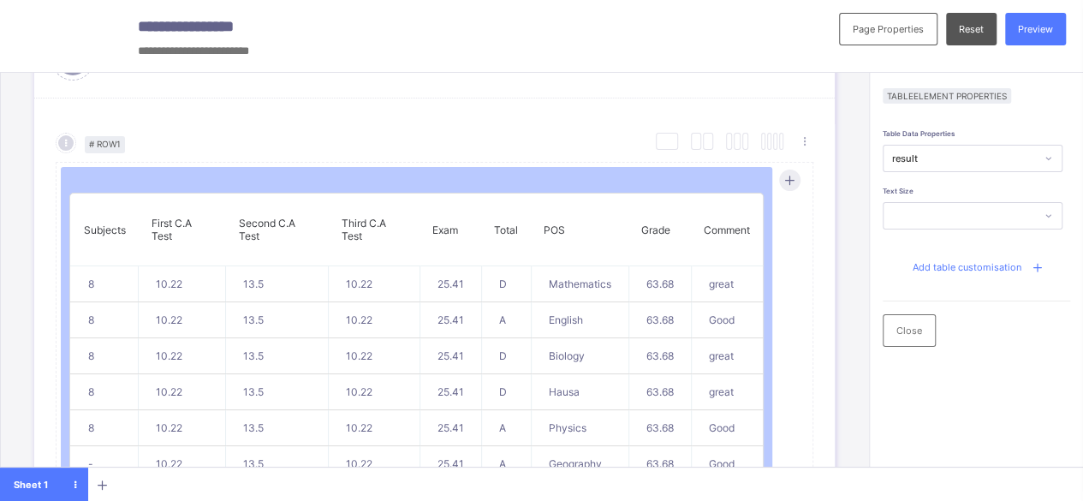
scroll to position [791, 0]
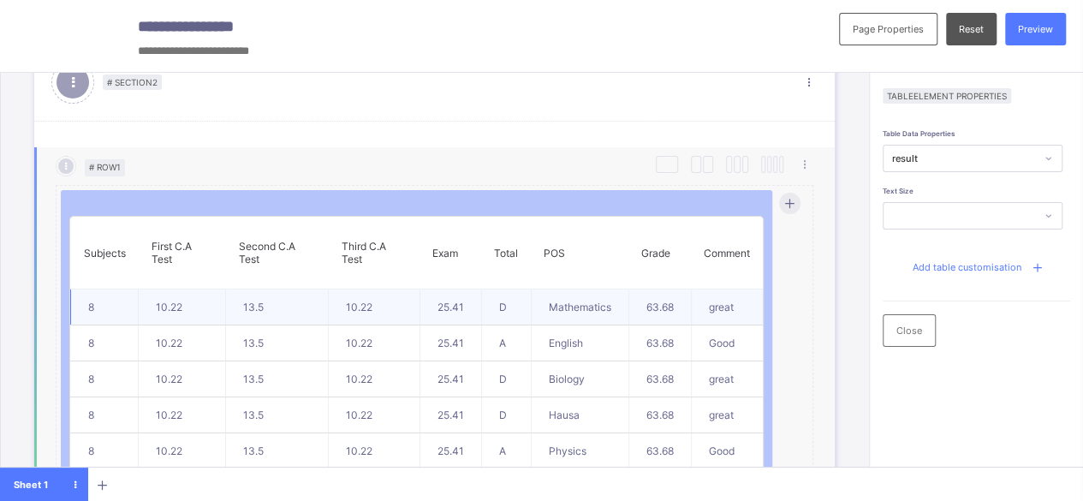
click at [106, 304] on td "8" at bounding box center [105, 307] width 68 height 36
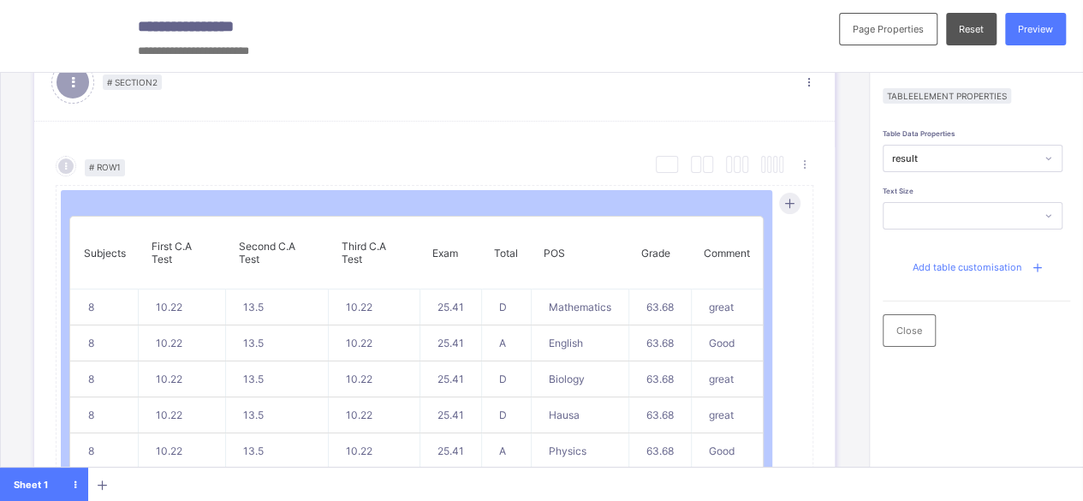
click at [958, 158] on div "result" at bounding box center [964, 158] width 144 height 12
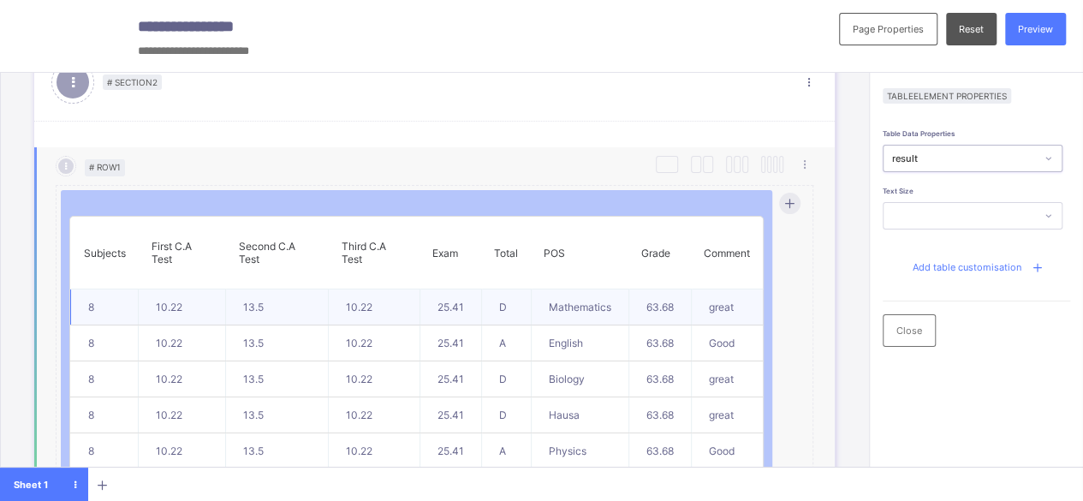
click at [170, 304] on td "10.22" at bounding box center [182, 307] width 87 height 36
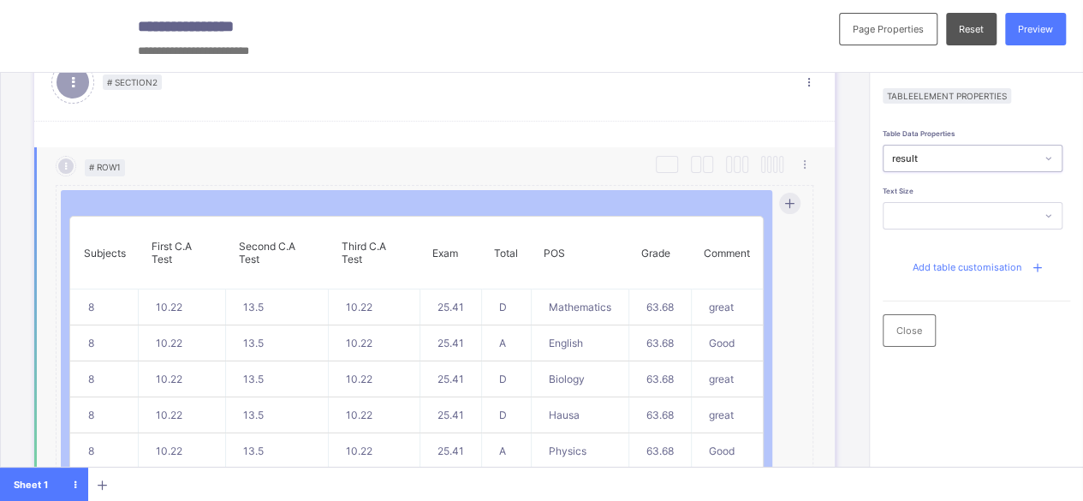
click at [257, 254] on p "Second C.A Test" at bounding box center [277, 253] width 77 height 26
click at [791, 200] on icon at bounding box center [789, 203] width 13 height 12
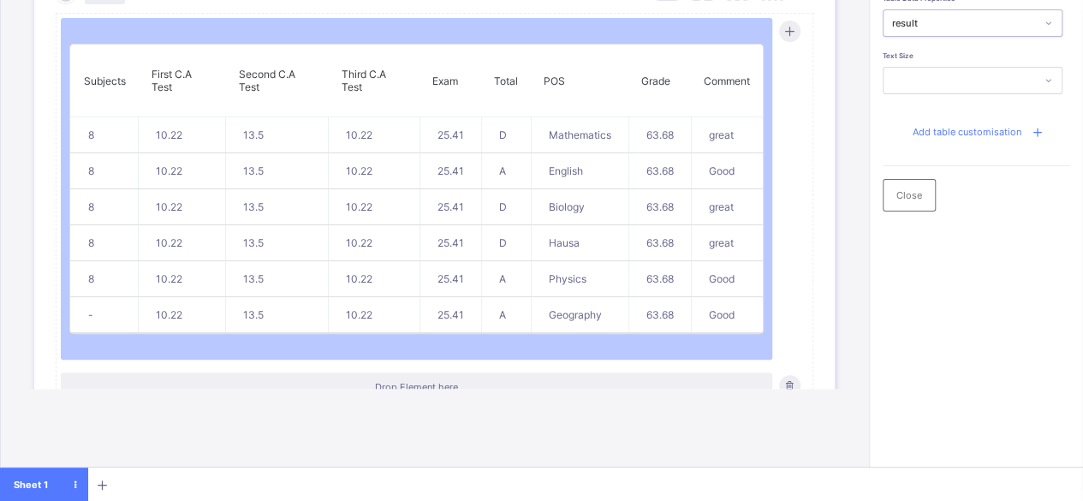
scroll to position [832, 0]
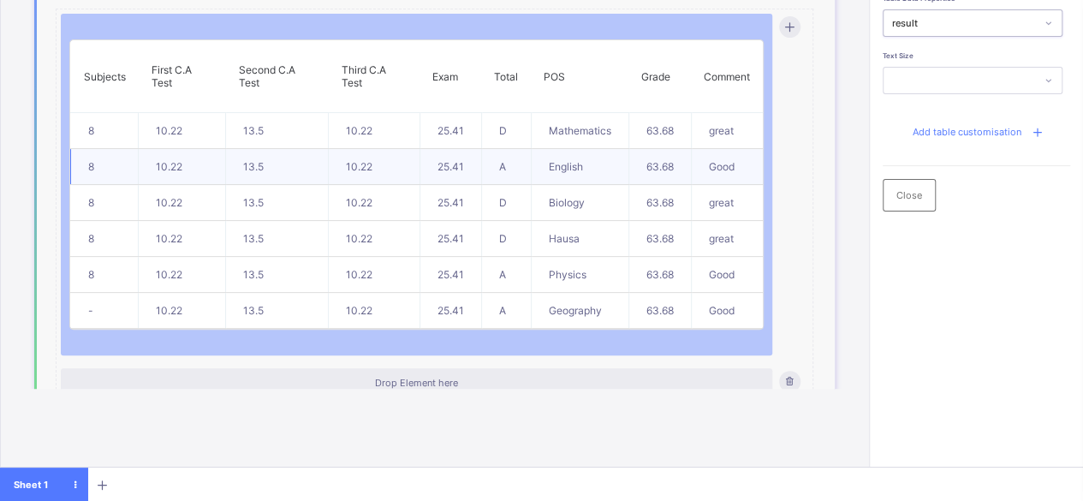
click at [363, 157] on td "10.22" at bounding box center [375, 167] width 92 height 36
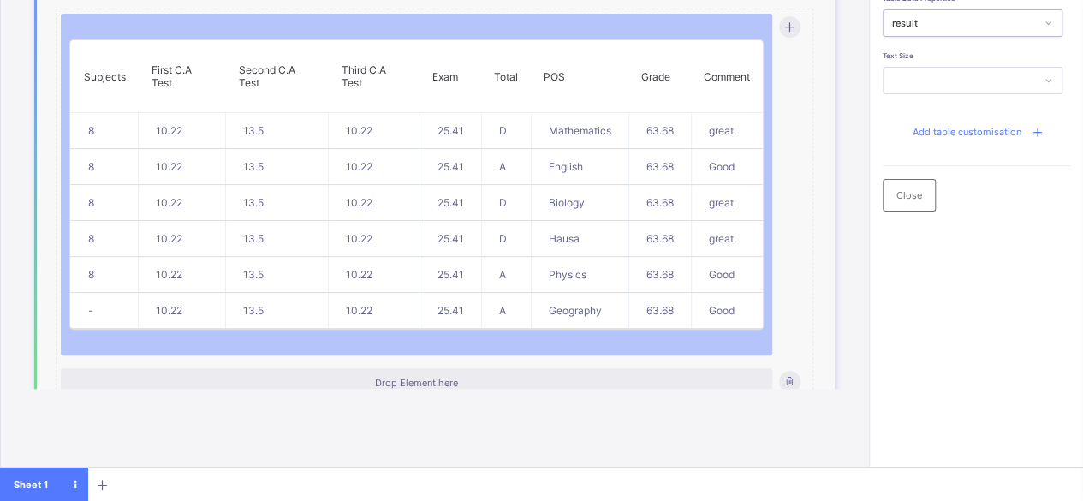
click at [261, 70] on p "Second C.A Test" at bounding box center [277, 76] width 77 height 26
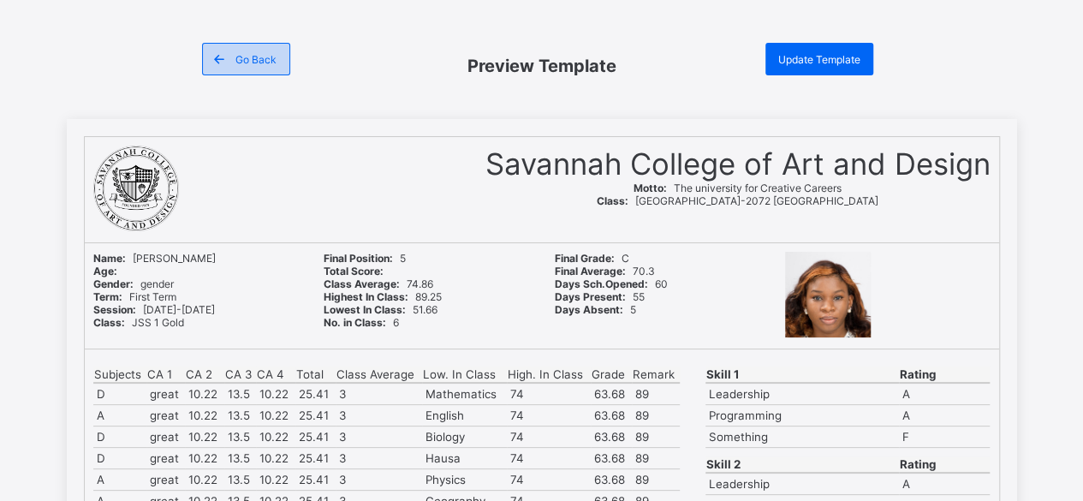
click at [262, 61] on span "Go Back" at bounding box center [255, 59] width 41 height 13
